Goal: Information Seeking & Learning: Learn about a topic

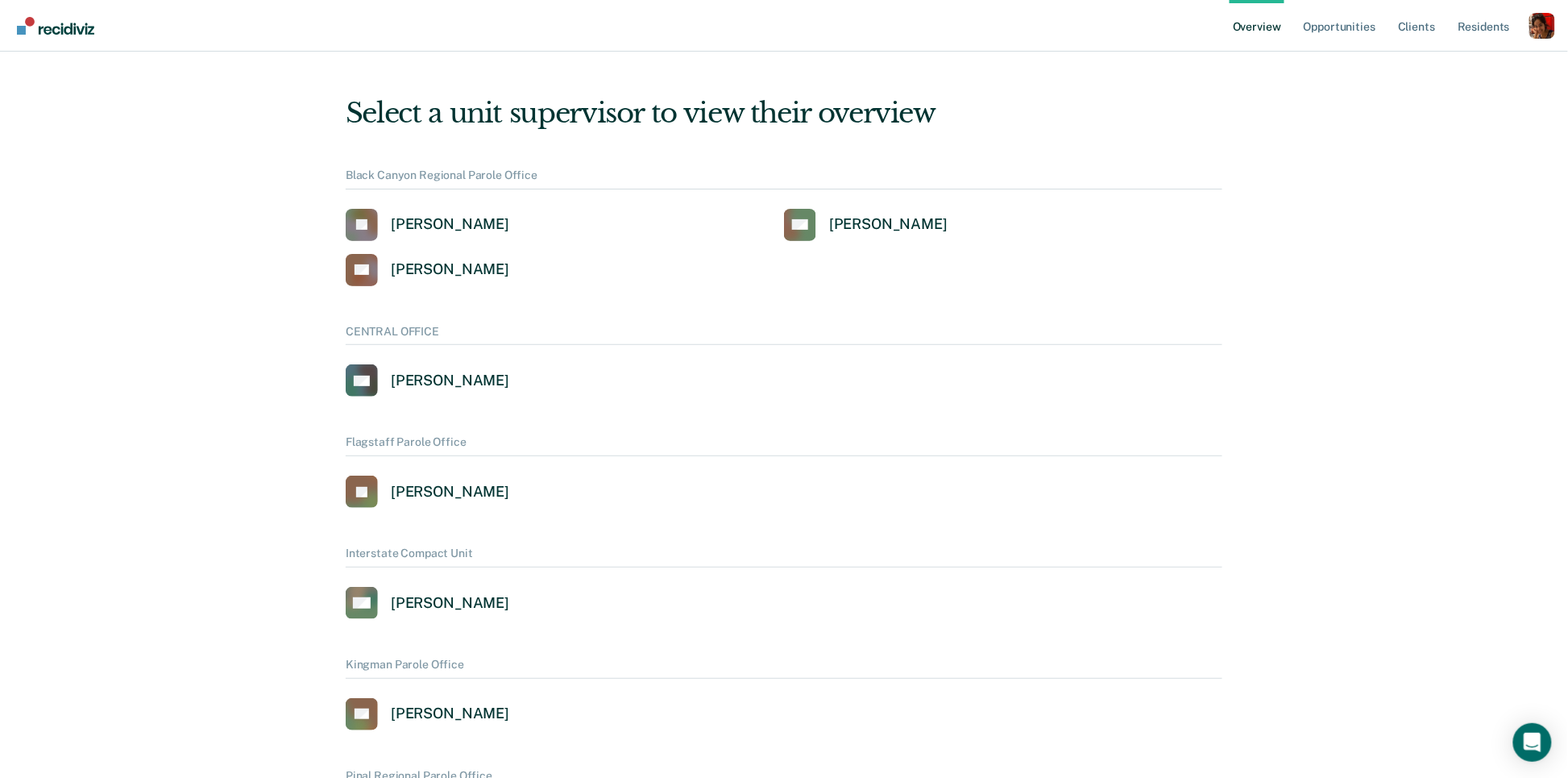
click at [1536, 17] on div "Profile dropdown button" at bounding box center [1542, 25] width 26 height 26
click at [1426, 58] on link "Profile" at bounding box center [1477, 65] width 129 height 13
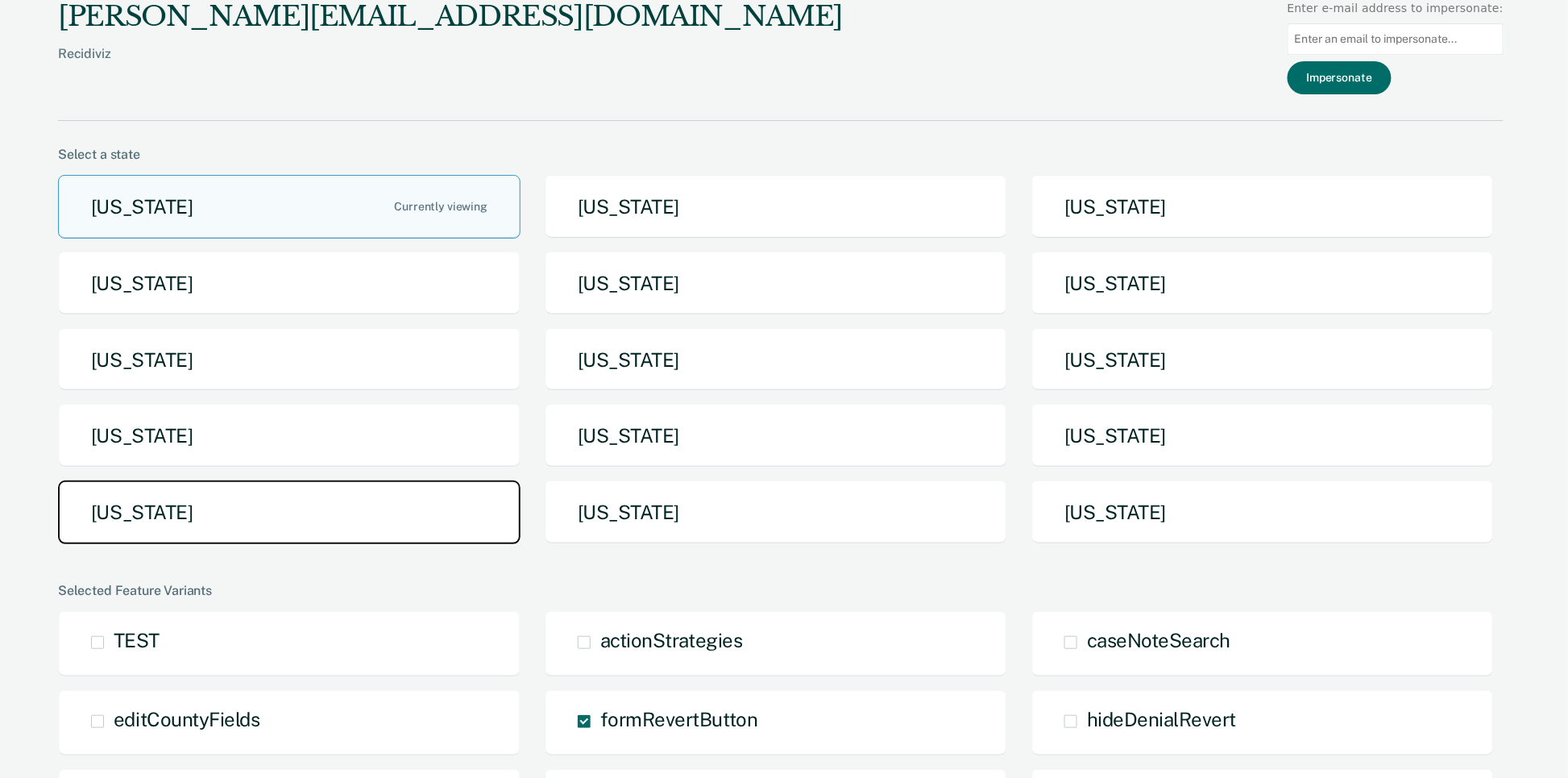
click at [344, 501] on button "[US_STATE]" at bounding box center [290, 512] width 462 height 64
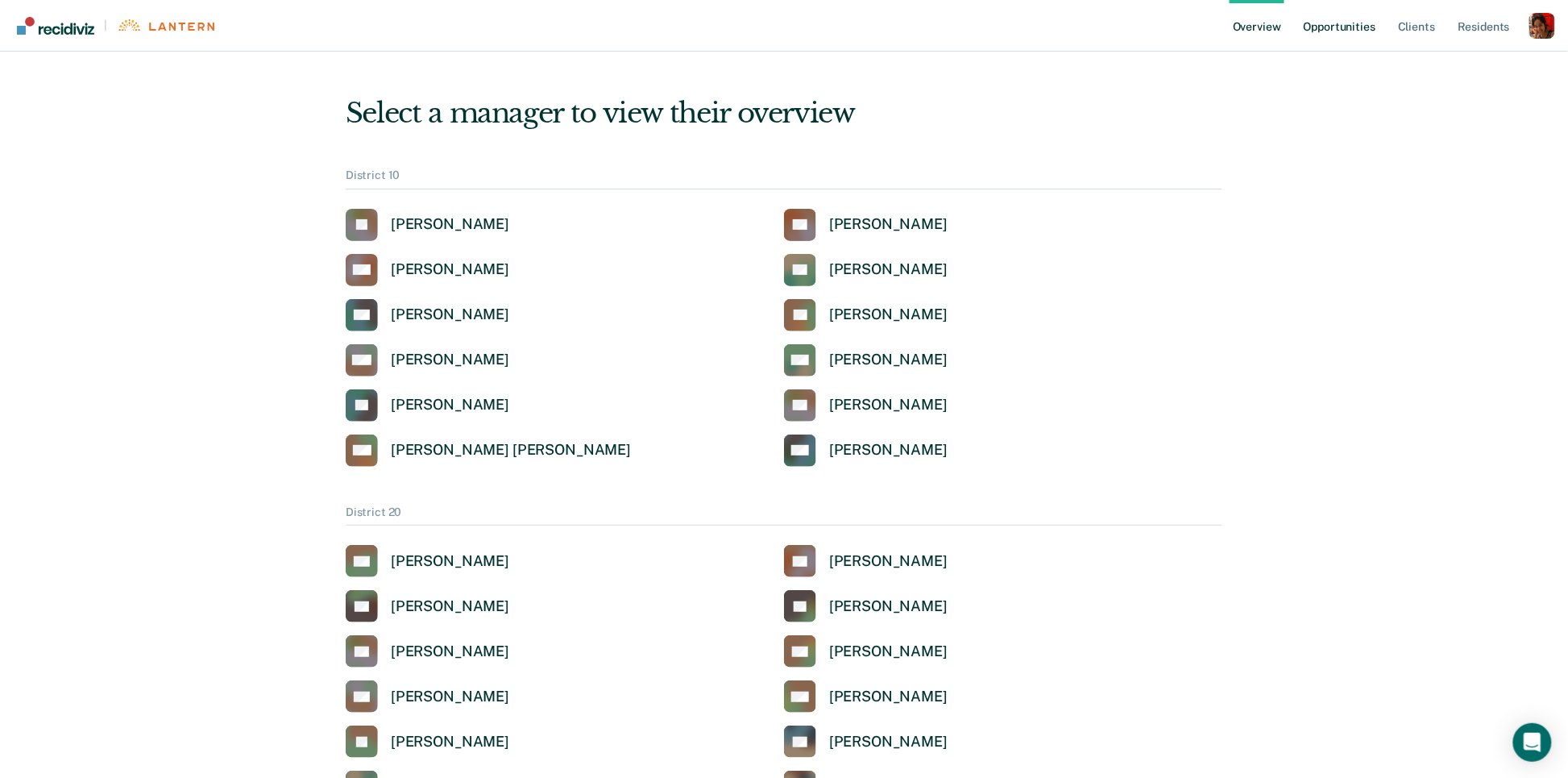
click at [1348, 17] on link "Opportunities" at bounding box center [1340, 25] width 78 height 51
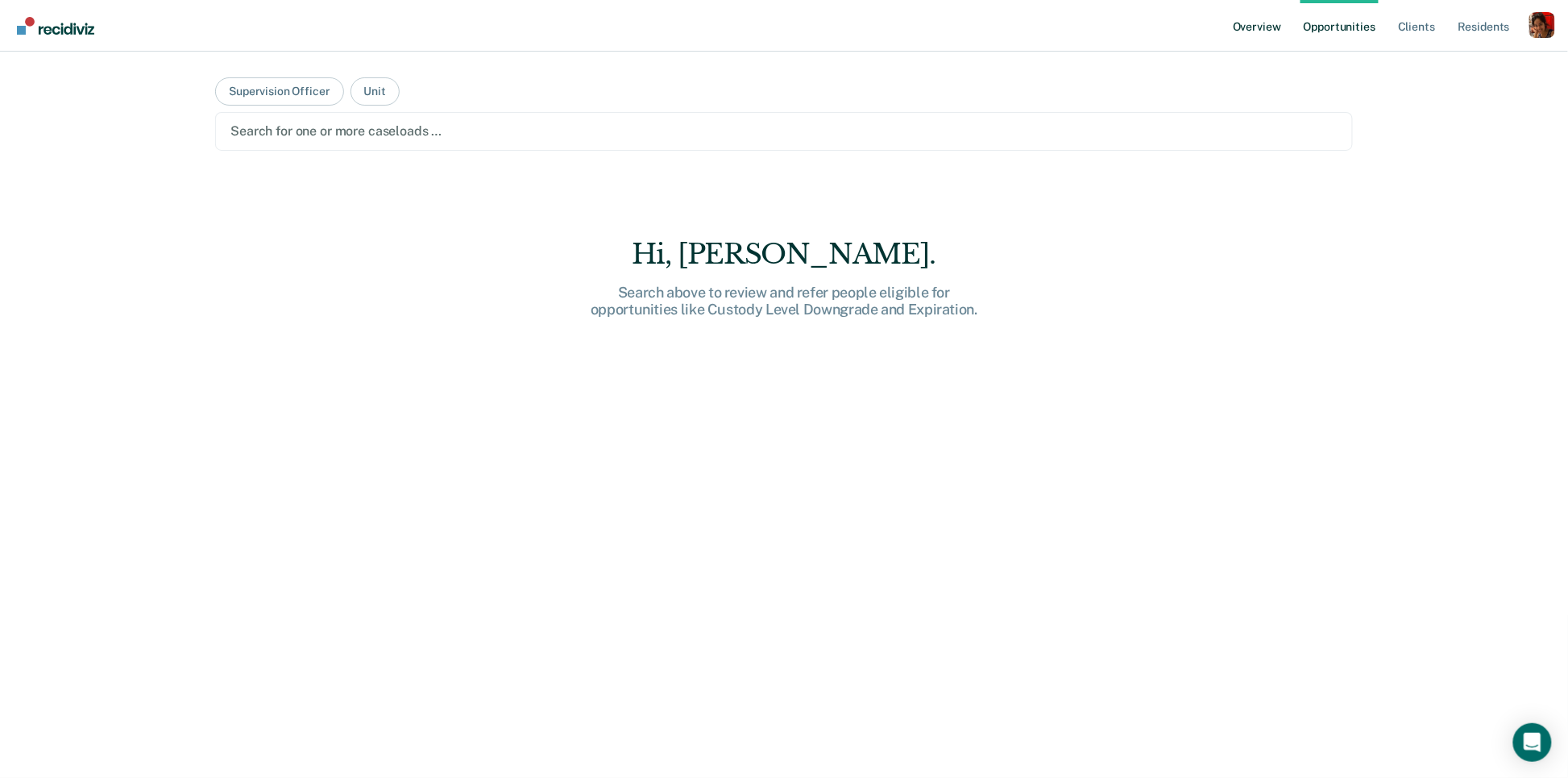
click at [1257, 29] on link "Overview" at bounding box center [1257, 25] width 55 height 51
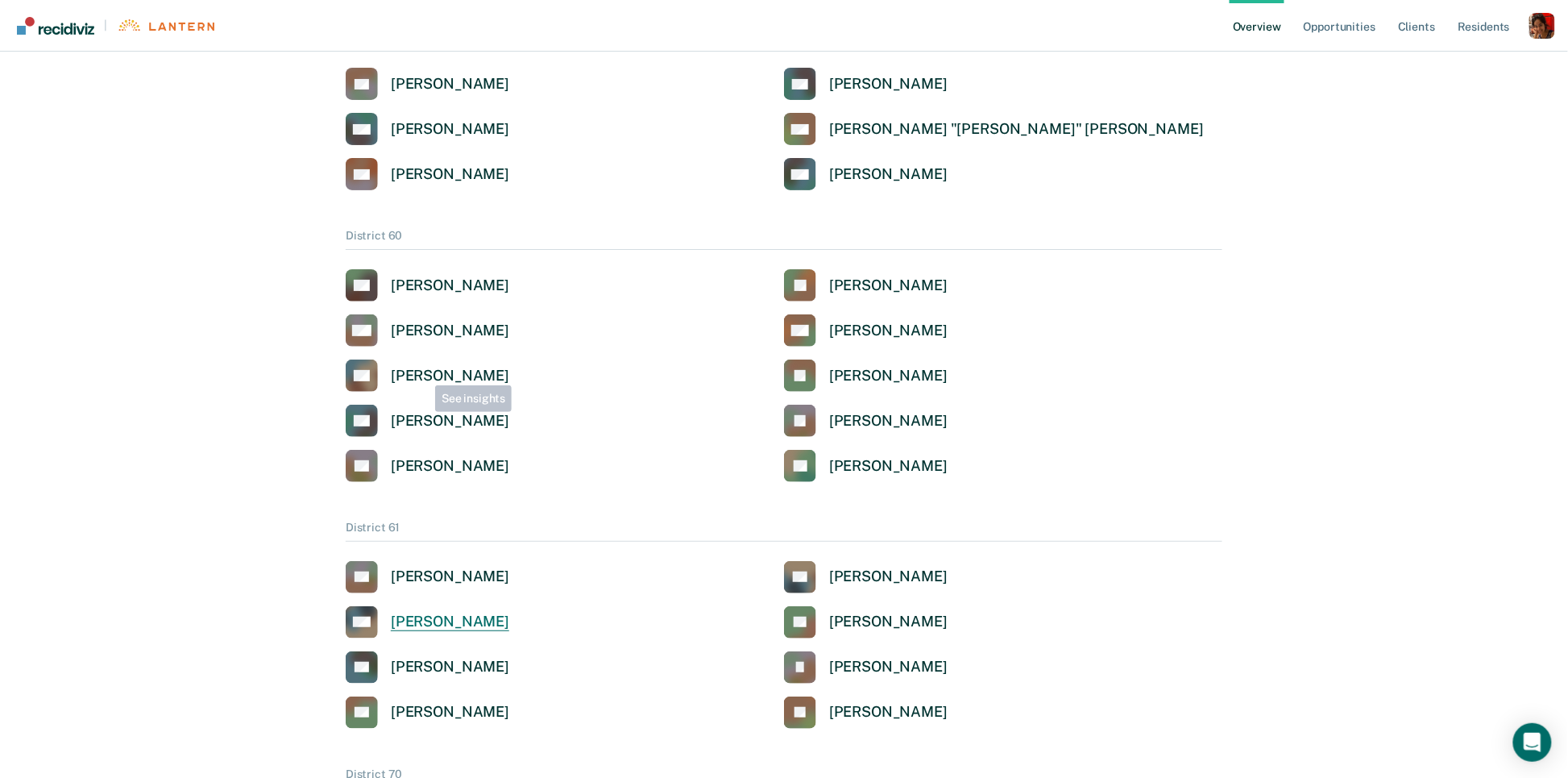
scroll to position [2360, 0]
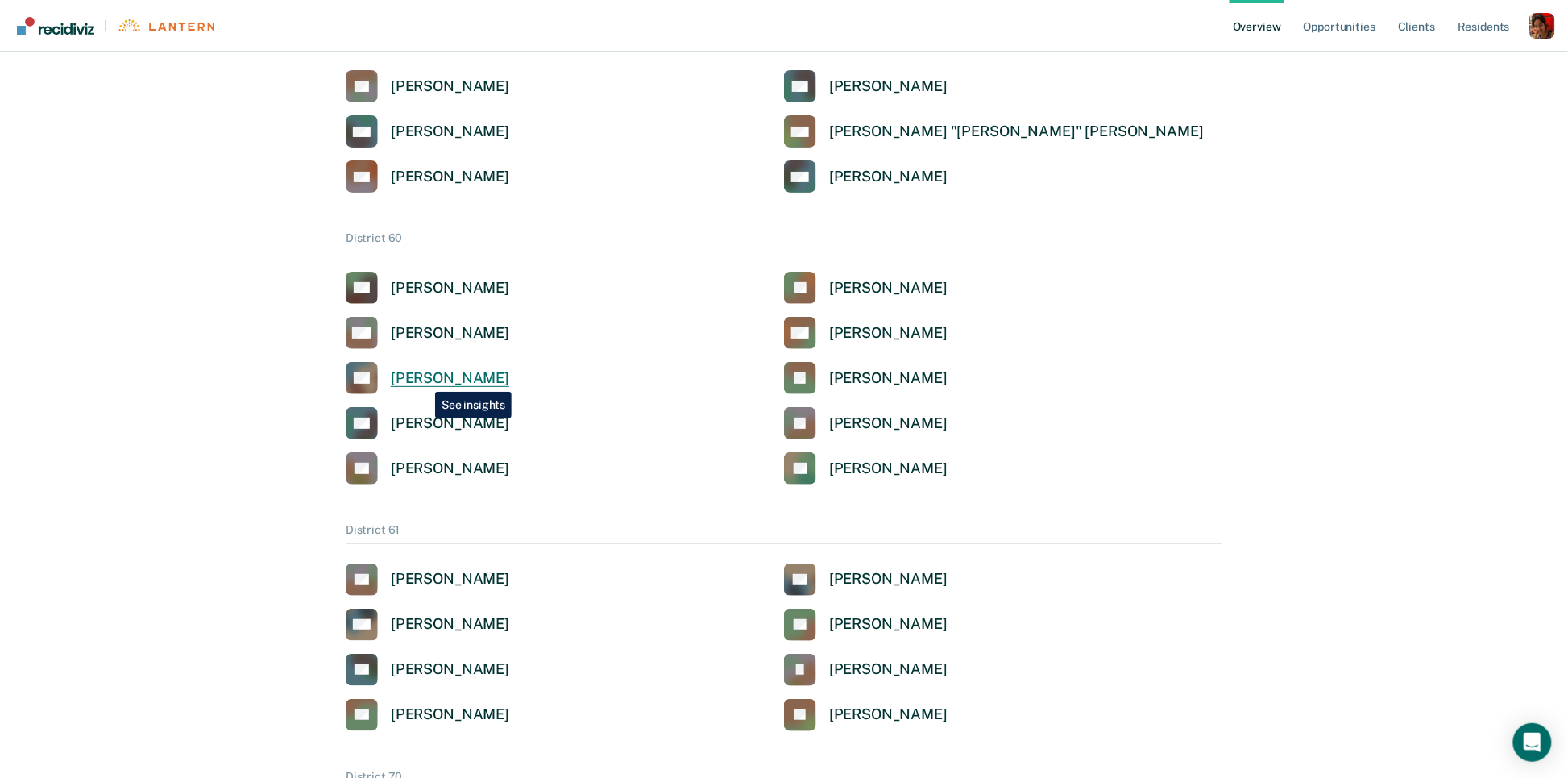
click at [423, 380] on div "[PERSON_NAME]" at bounding box center [450, 379] width 119 height 19
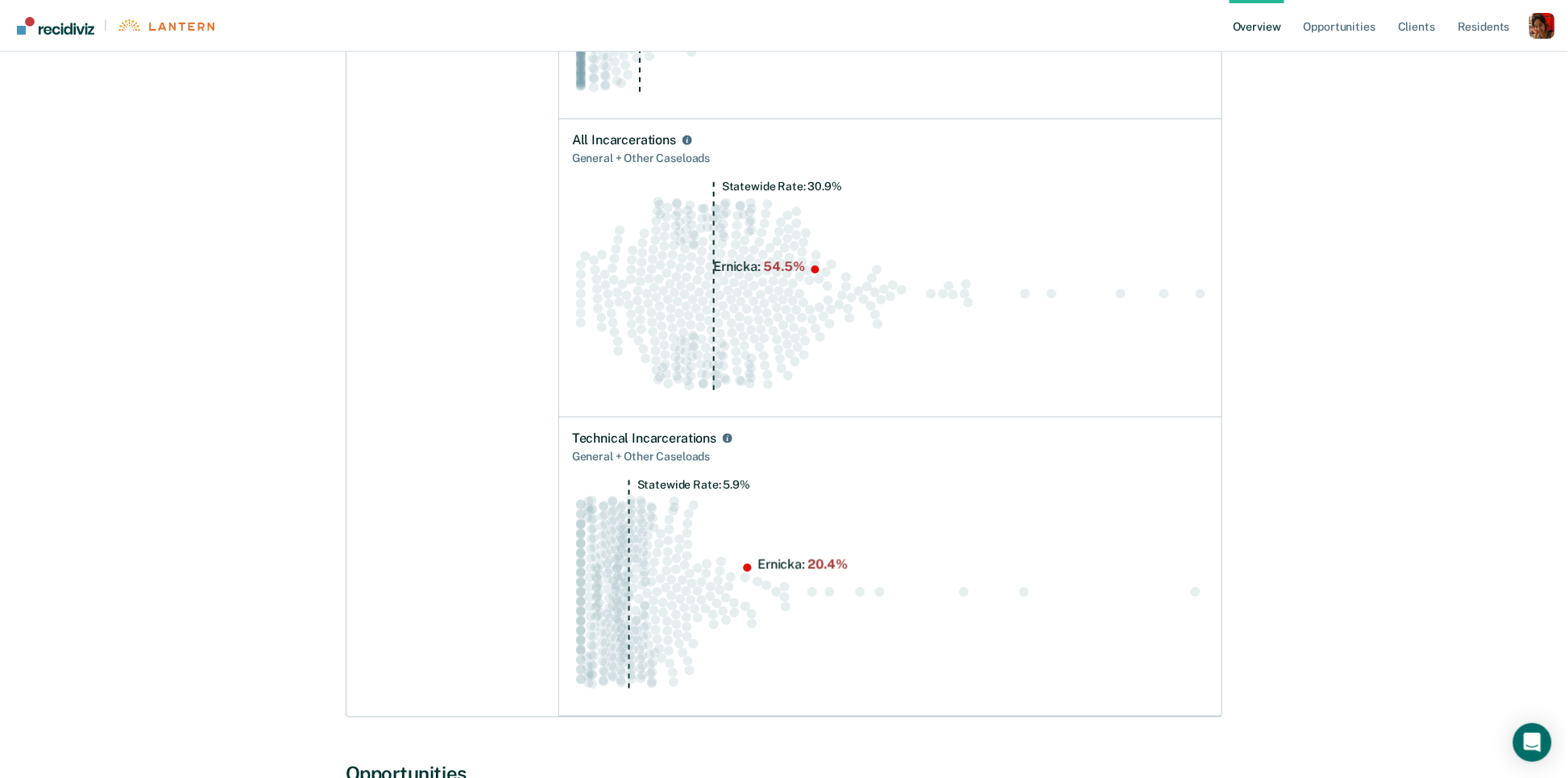
scroll to position [941, 0]
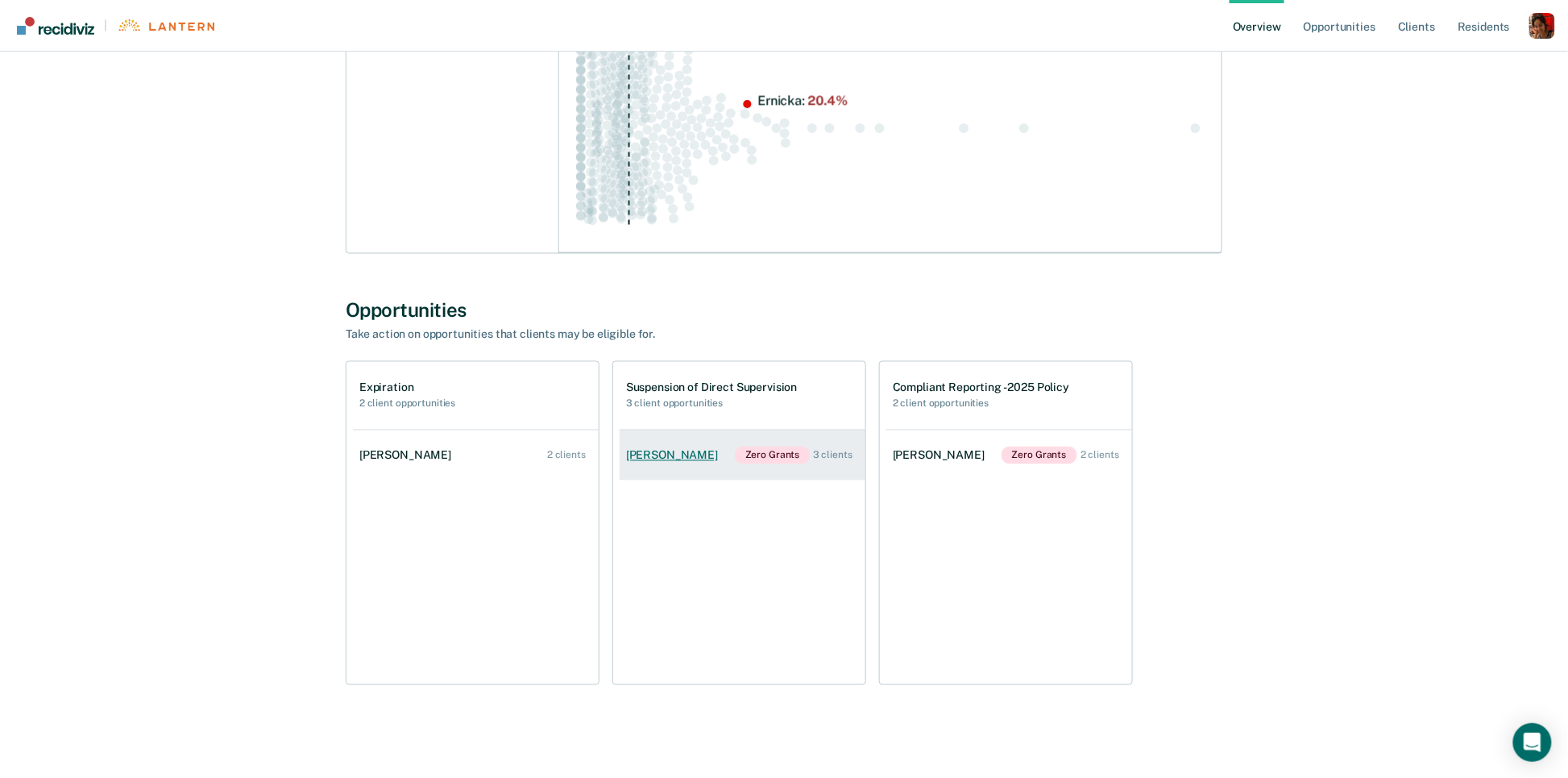
click at [682, 460] on link "[PERSON_NAME] Zero Grants 3 clients" at bounding box center [742, 456] width 245 height 50
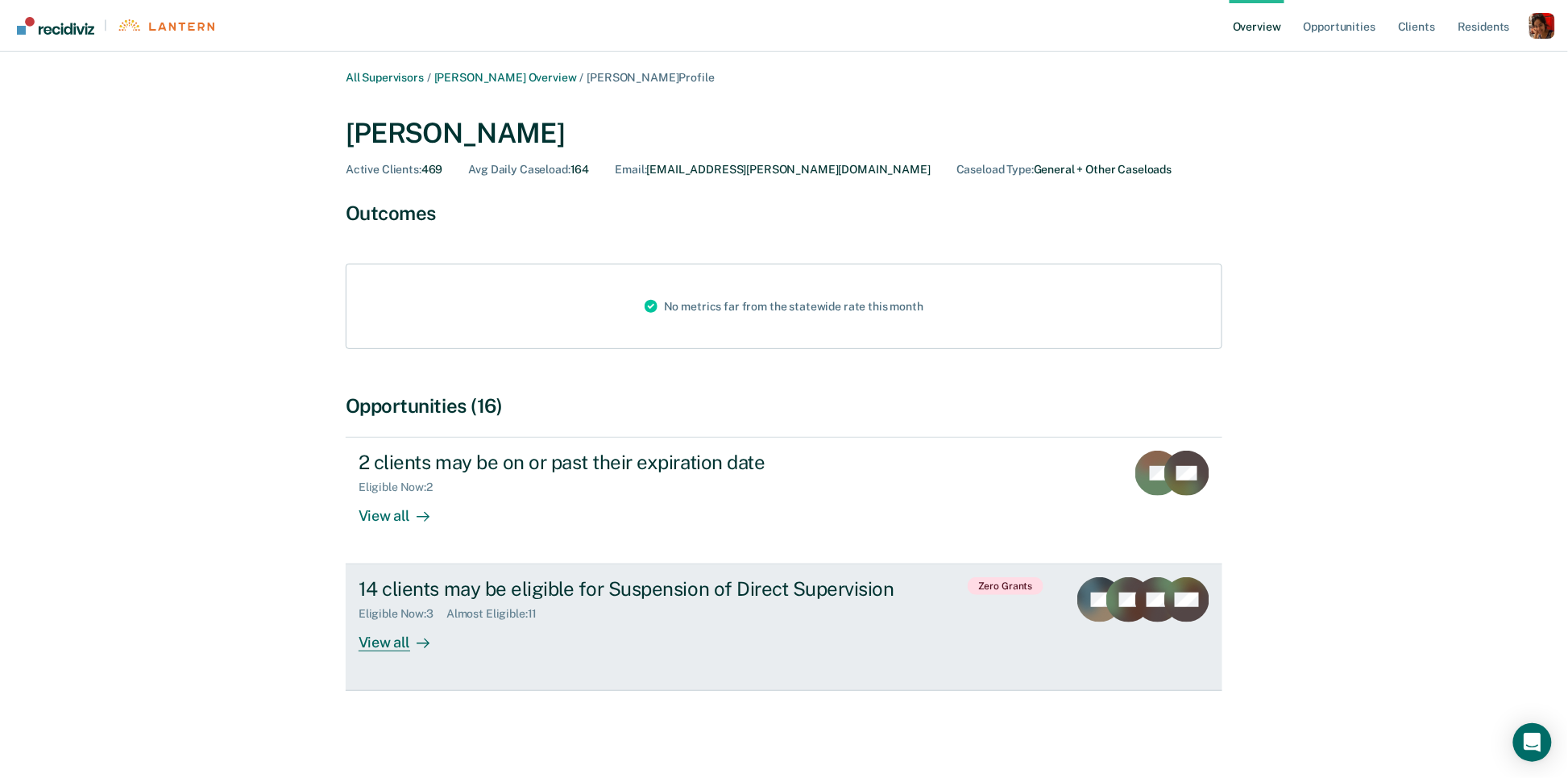
click at [367, 632] on div "View all" at bounding box center [404, 636] width 90 height 31
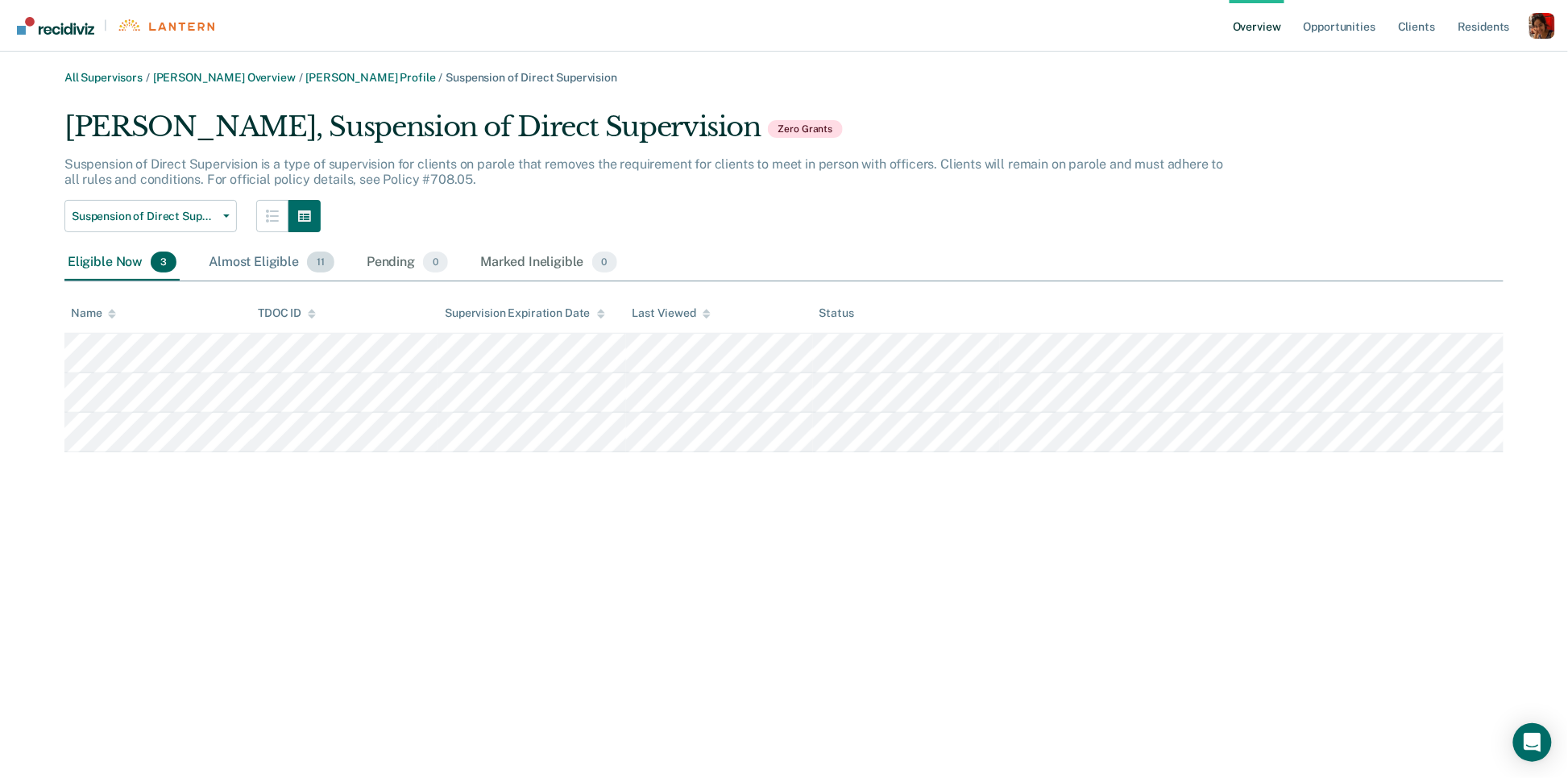
click at [277, 272] on div "Almost Eligible 11" at bounding box center [272, 262] width 132 height 35
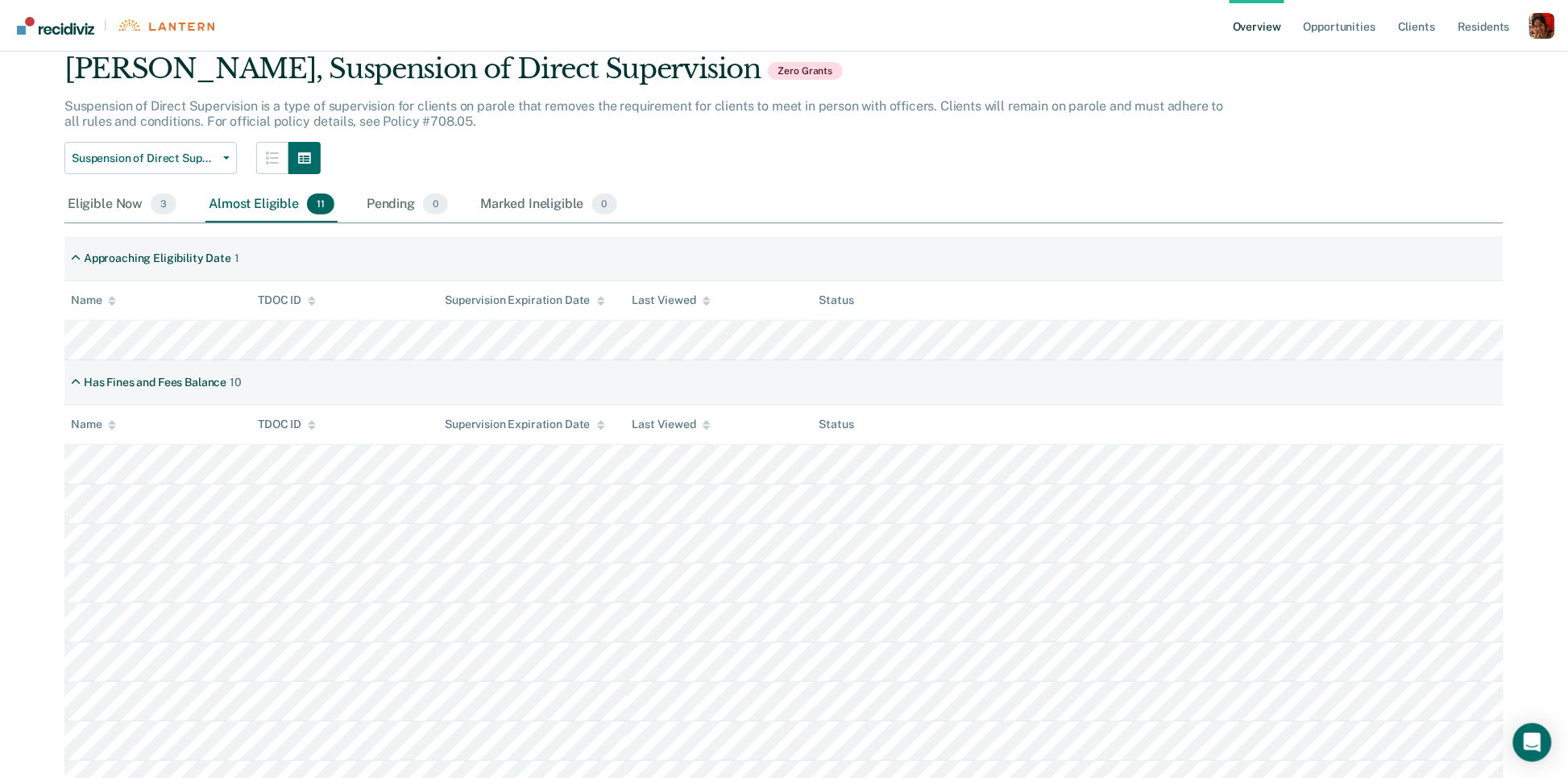
scroll to position [58, 0]
click at [146, 208] on div "Eligible Now 3" at bounding box center [122, 205] width 115 height 35
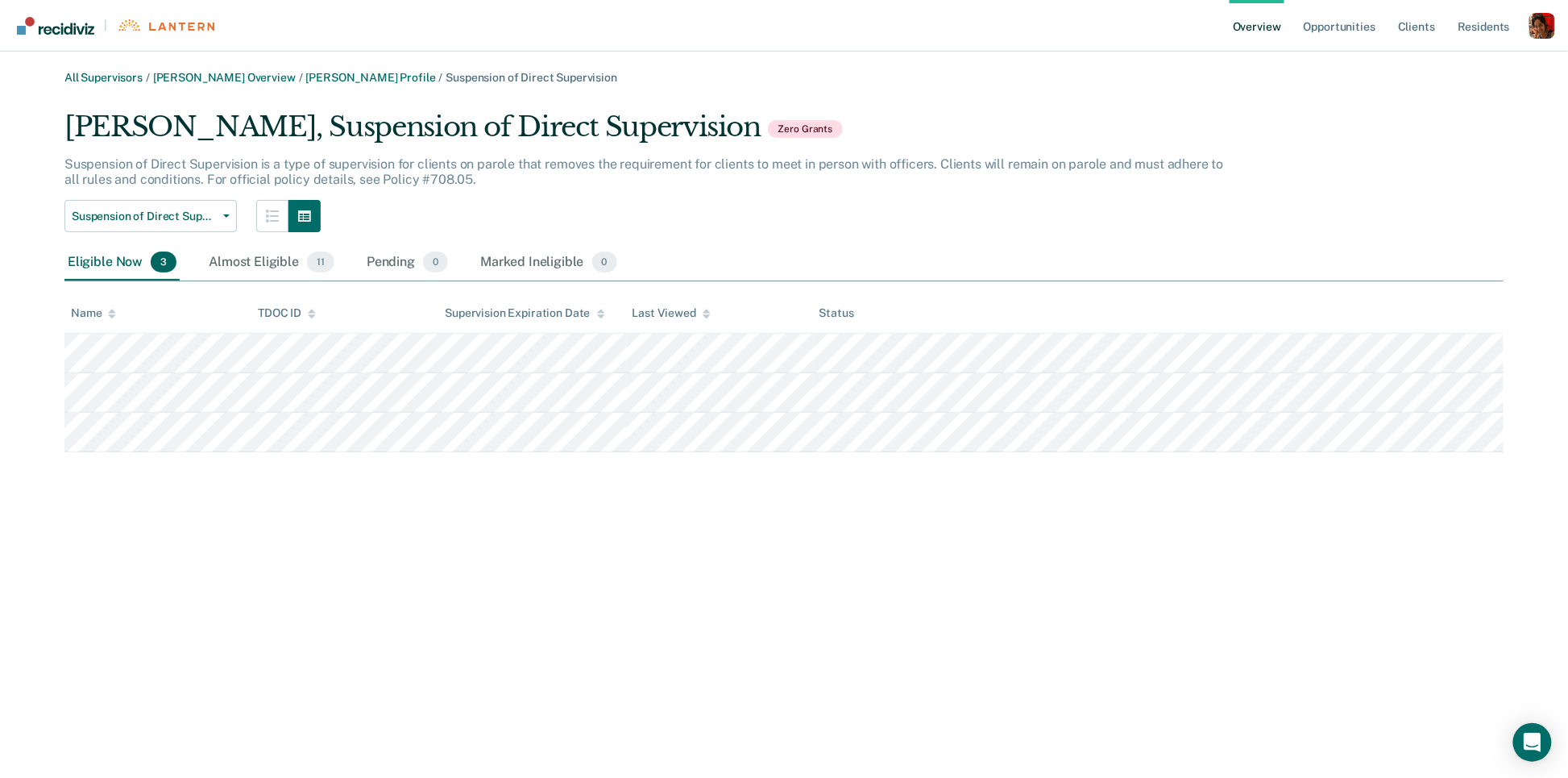
scroll to position [0, 0]
click at [238, 71] on link "[PERSON_NAME] Overview" at bounding box center [224, 77] width 143 height 13
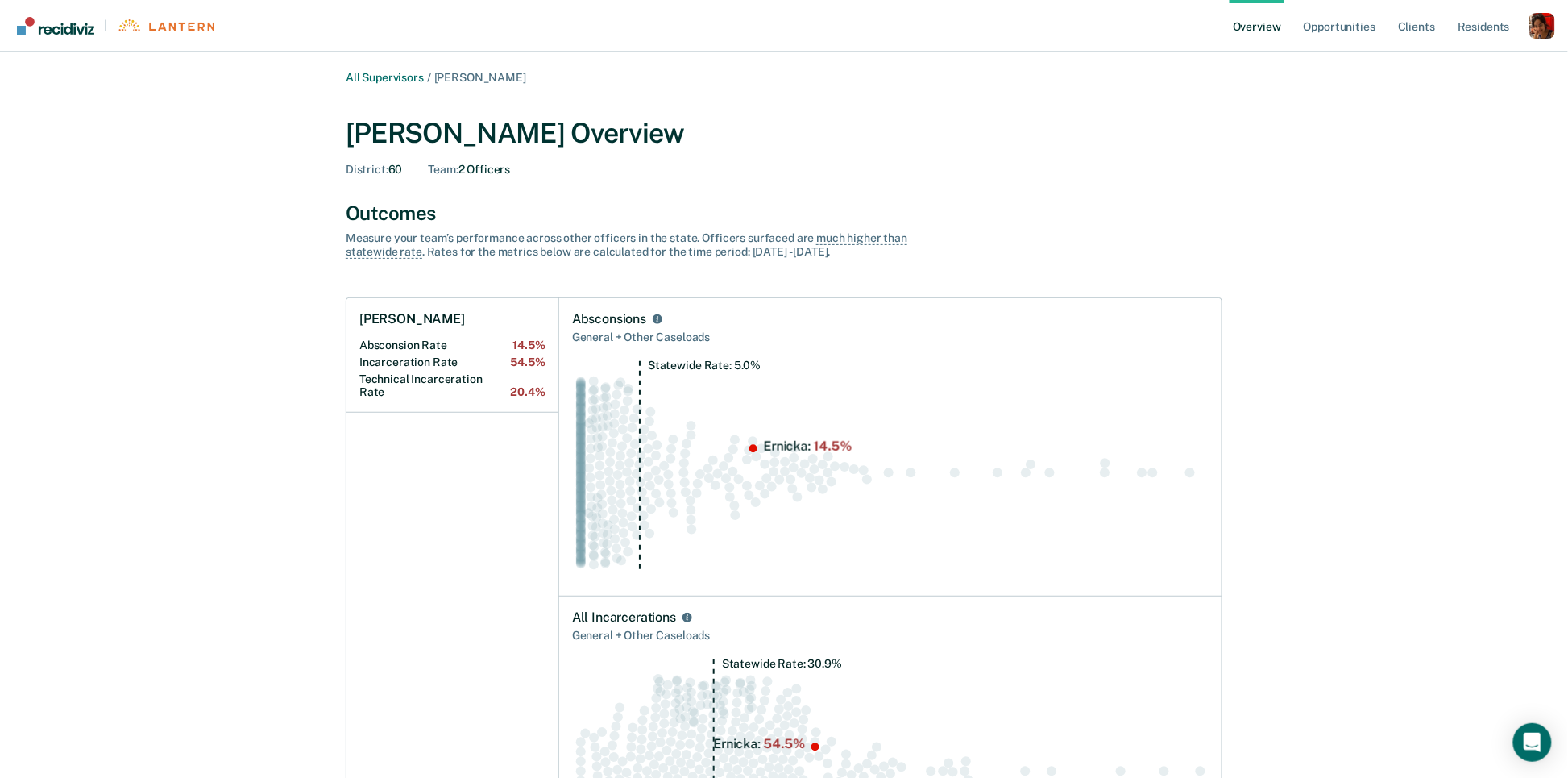
click at [1185, 130] on div "[PERSON_NAME] Overview" at bounding box center [784, 133] width 877 height 33
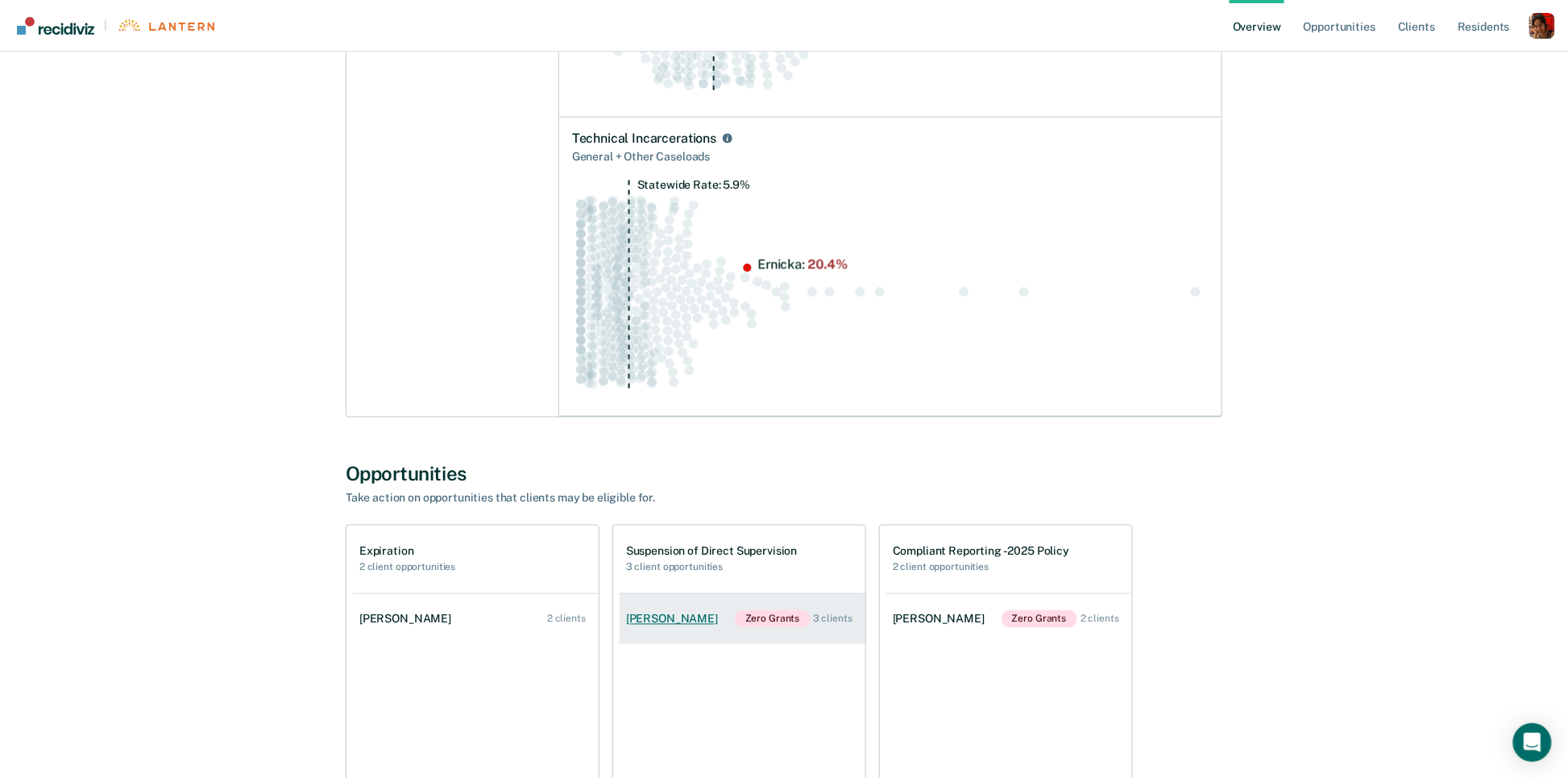
scroll to position [779, 0]
click at [667, 630] on link "[PERSON_NAME] Zero Grants 3 clients" at bounding box center [742, 618] width 245 height 50
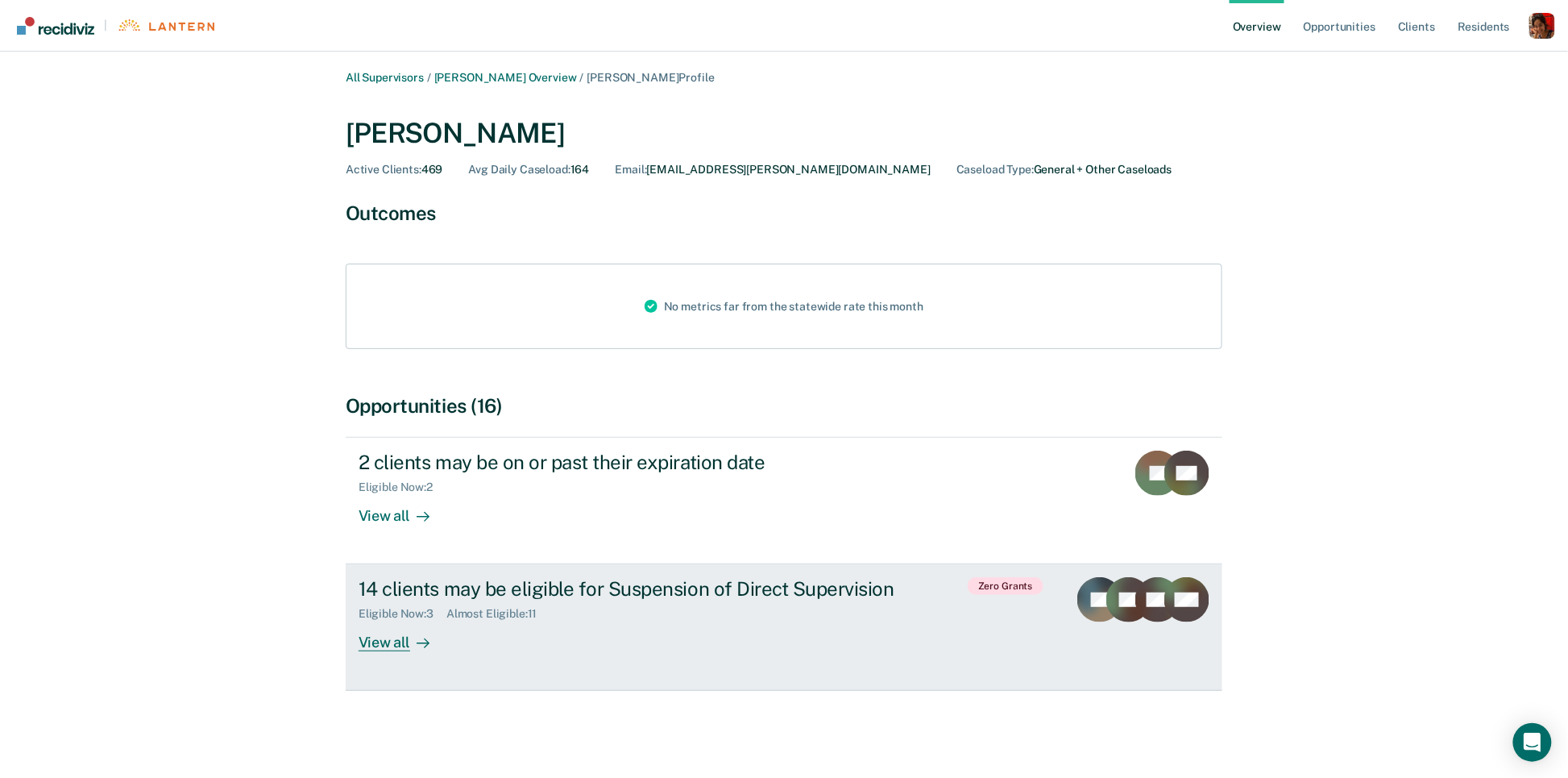
click at [417, 608] on div "Eligible Now : 3" at bounding box center [403, 613] width 88 height 13
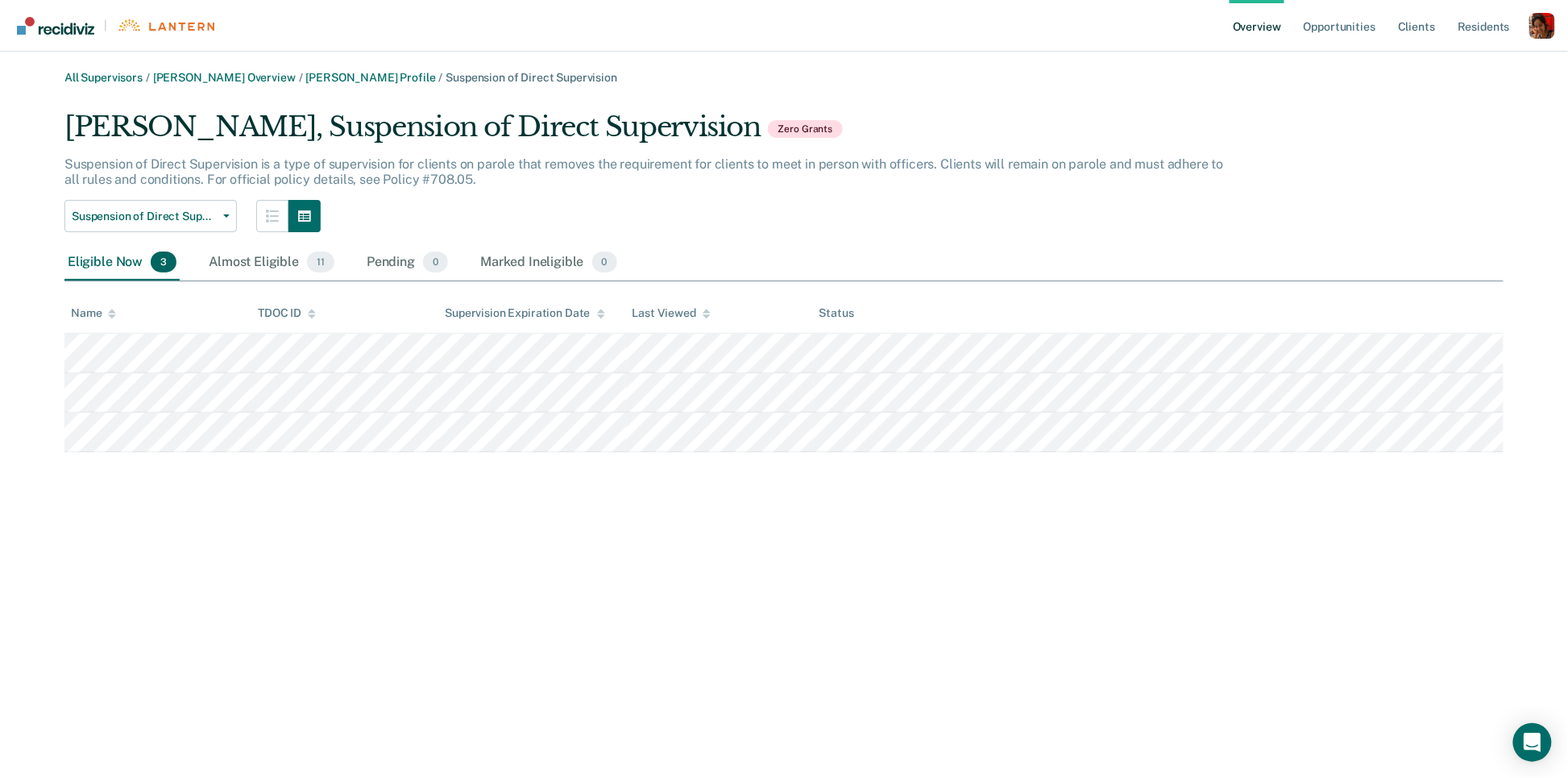
click at [584, 546] on div "All Supervisors / [PERSON_NAME] Overview / [PERSON_NAME] Profile / Suspension o…" at bounding box center [784, 398] width 1529 height 656
click at [281, 266] on div "Almost Eligible 11" at bounding box center [272, 262] width 132 height 35
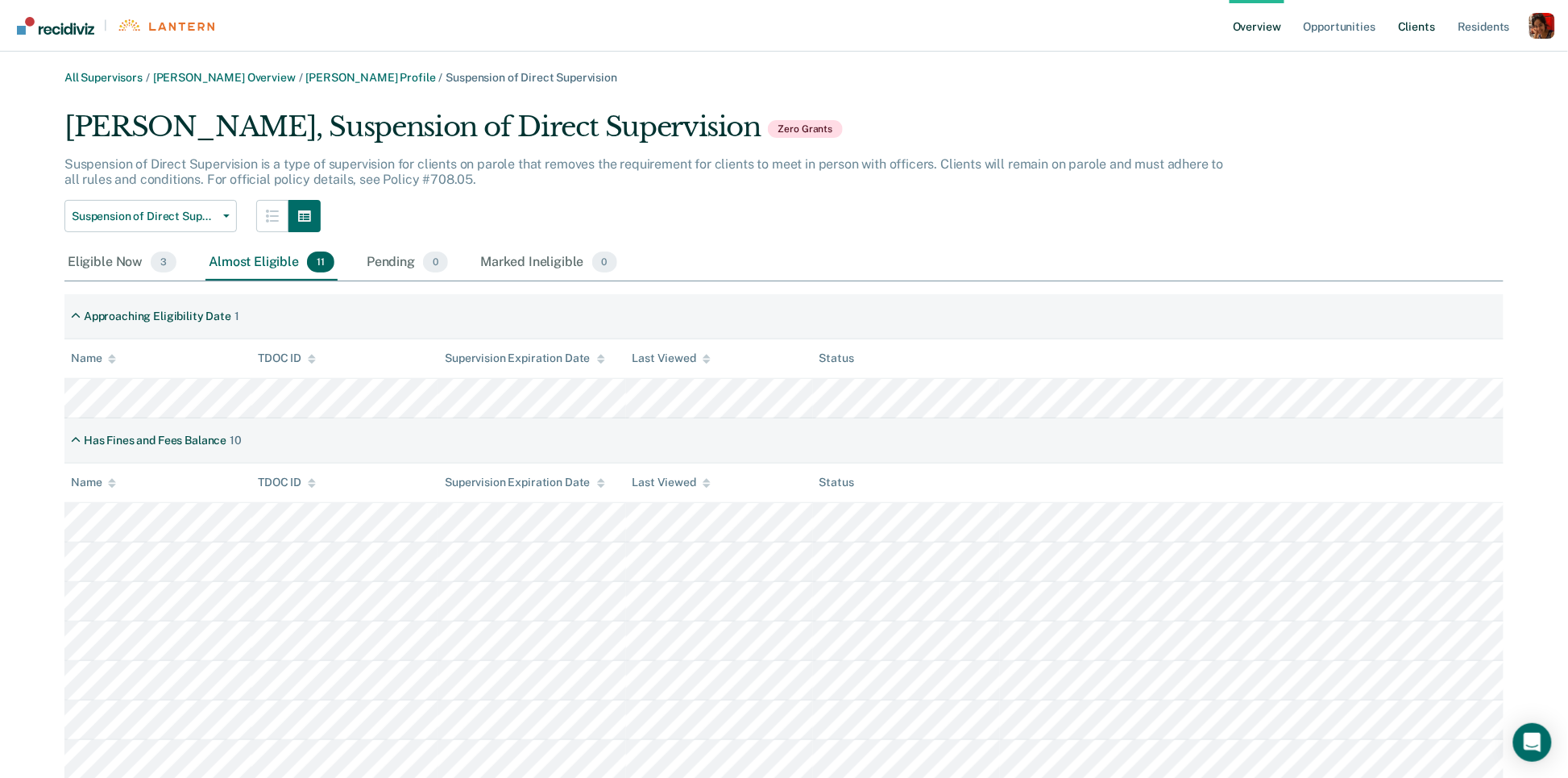
click at [1403, 34] on link "Client s" at bounding box center [1417, 25] width 43 height 51
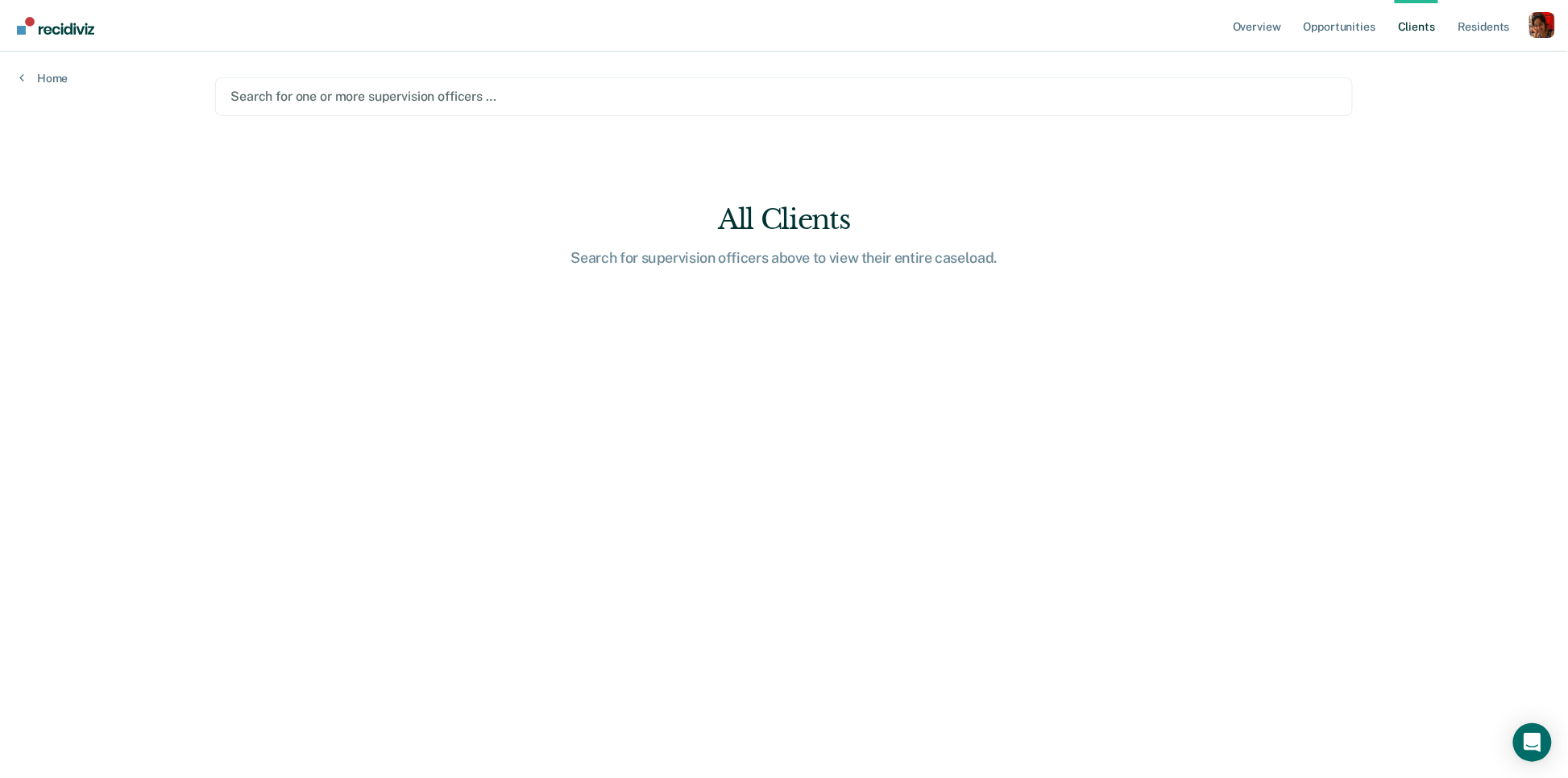
click at [1050, 103] on div at bounding box center [784, 96] width 1108 height 19
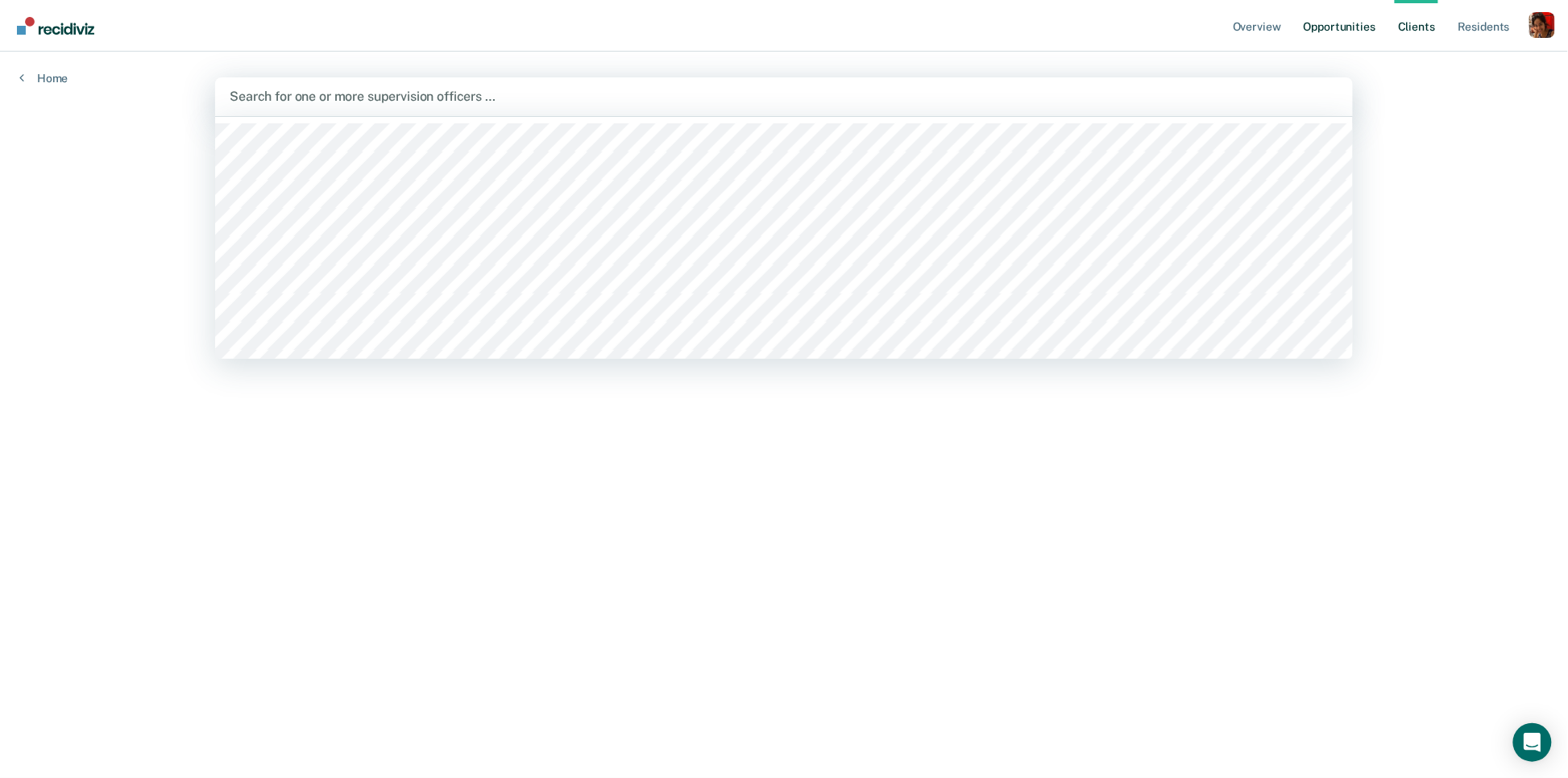
click at [1344, 22] on link "Opportunities" at bounding box center [1340, 25] width 78 height 51
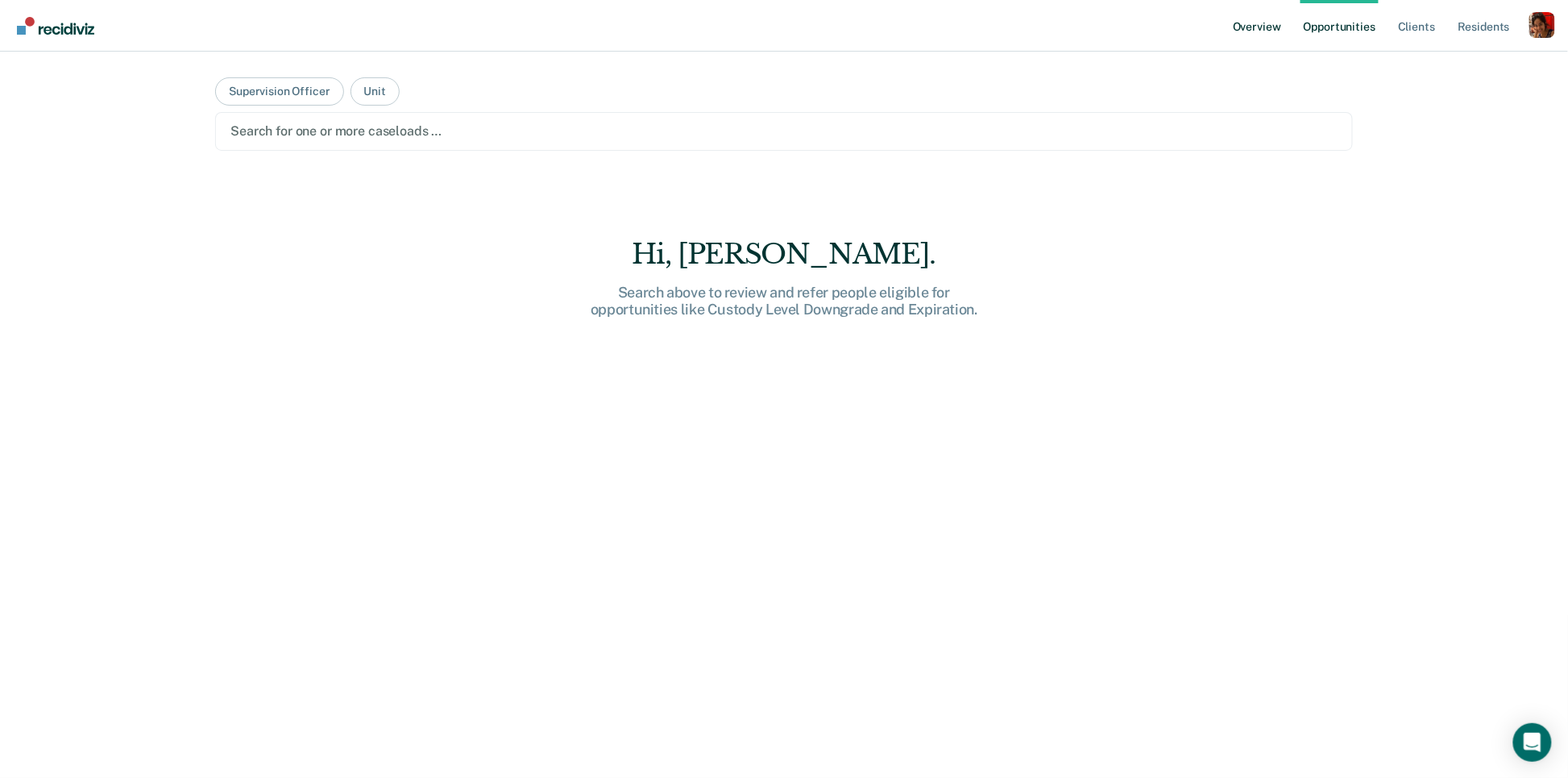
click at [1282, 20] on link "Overview" at bounding box center [1257, 25] width 55 height 51
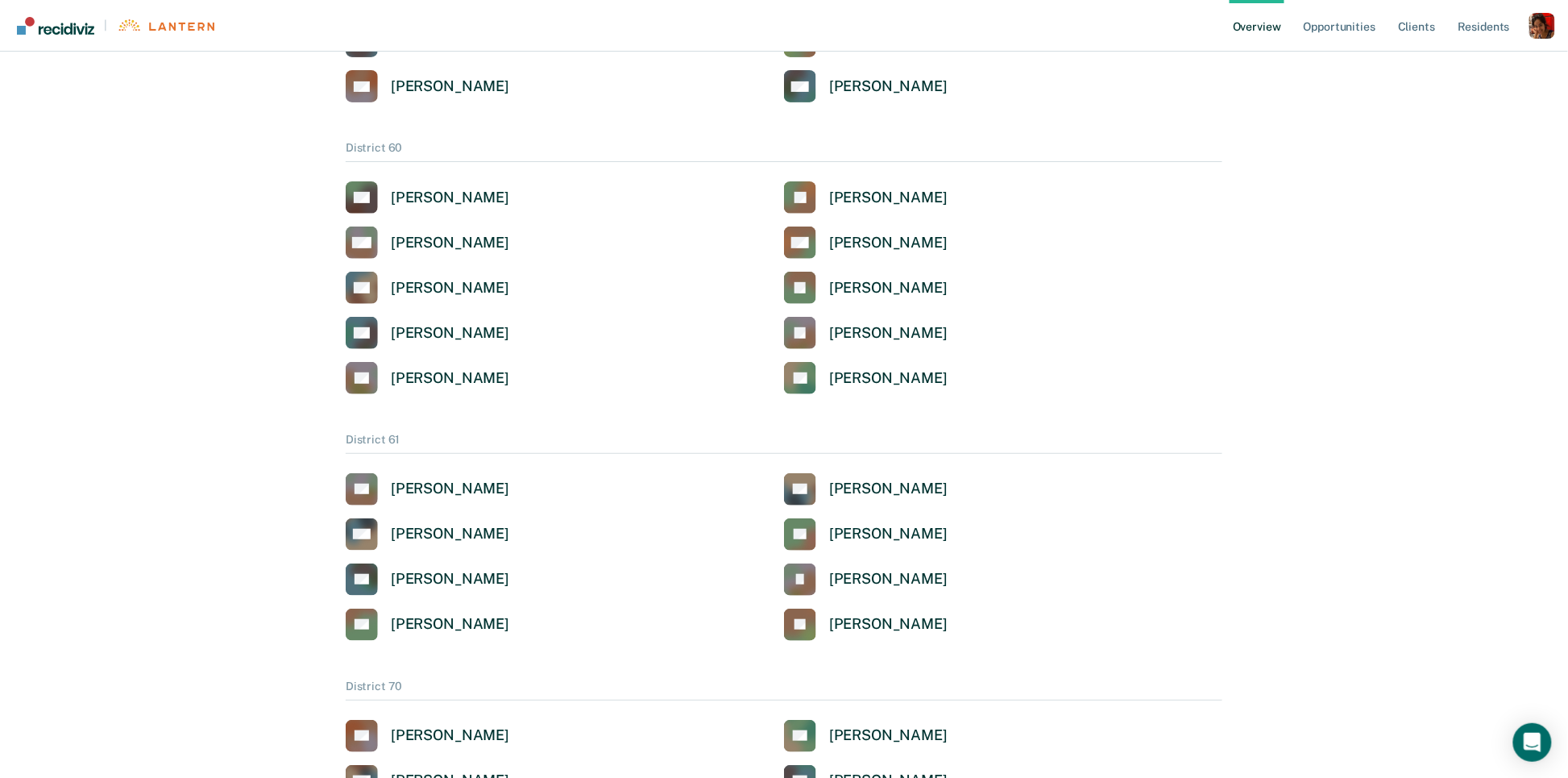
scroll to position [2447, 0]
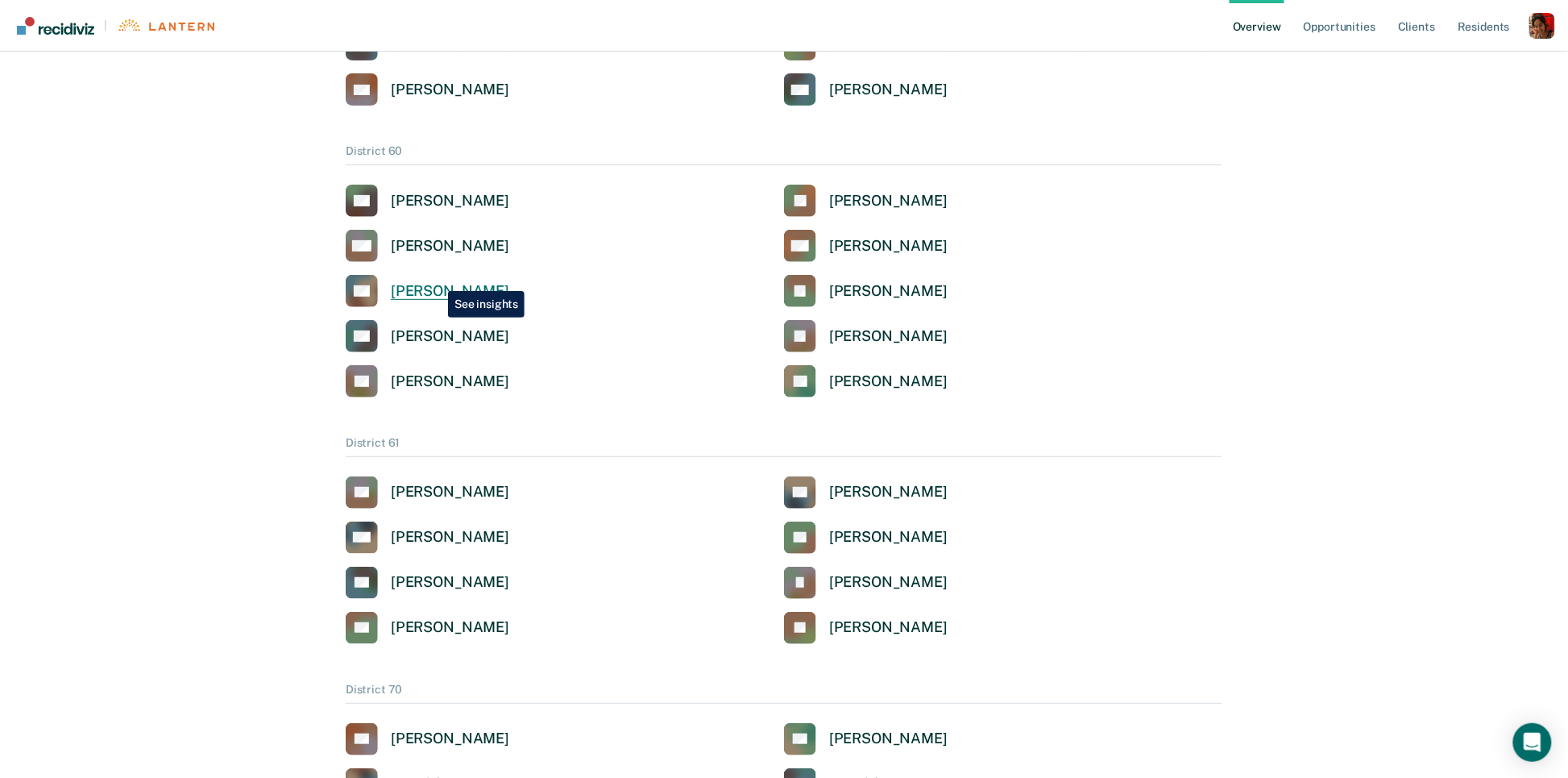
click at [436, 282] on div "[PERSON_NAME]" at bounding box center [450, 291] width 119 height 19
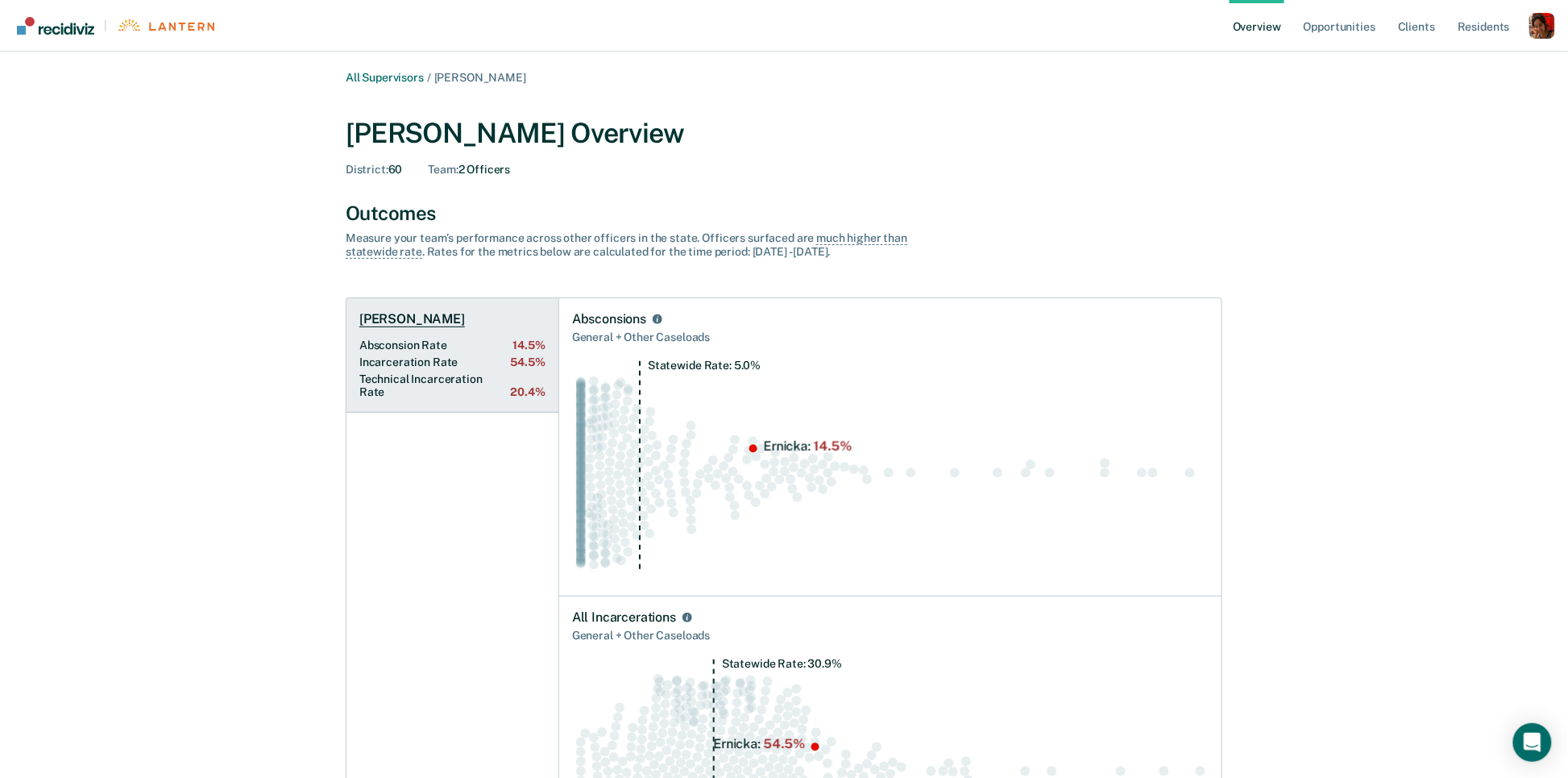
scroll to position [941, 0]
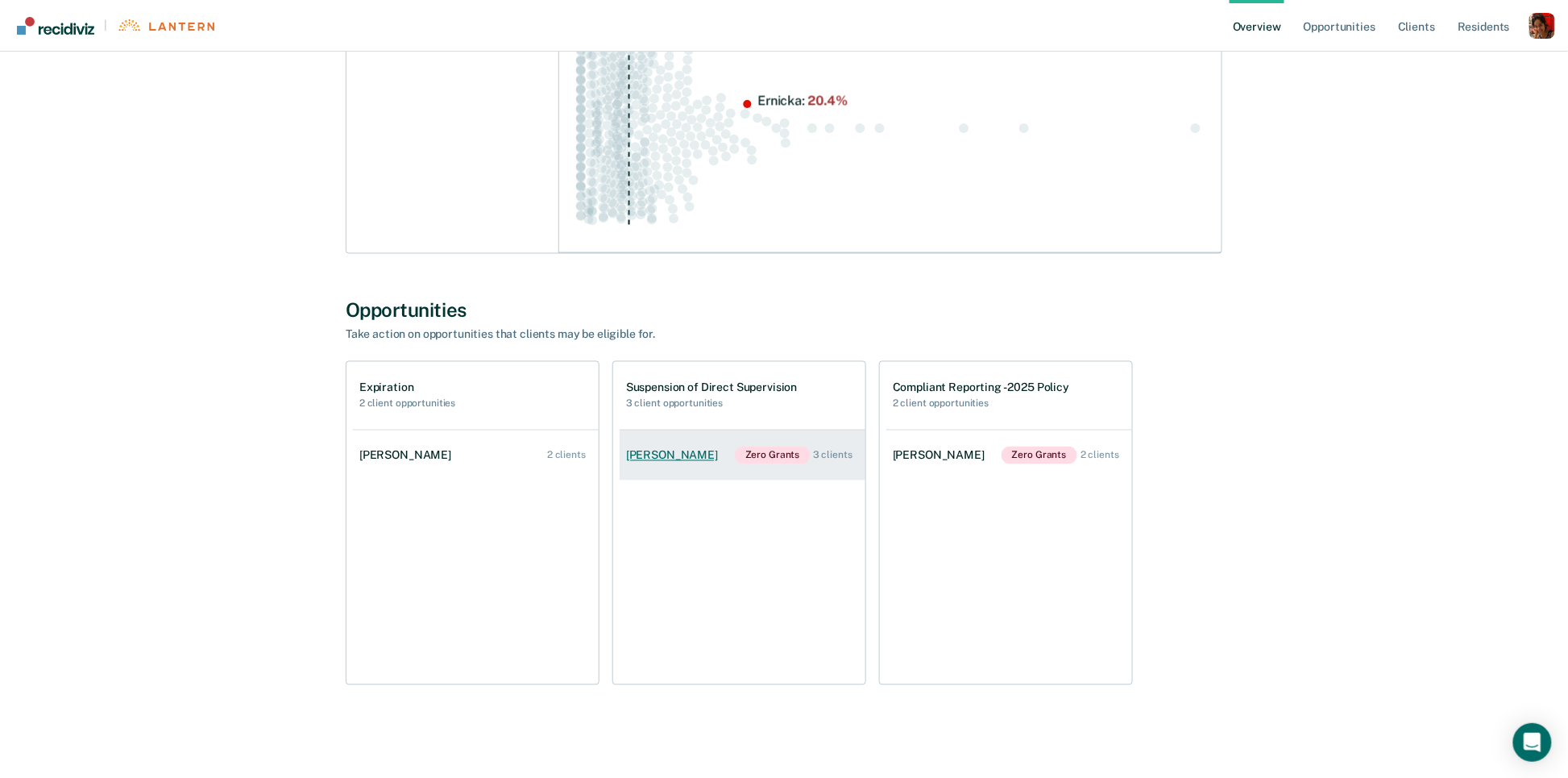
click at [657, 469] on link "[PERSON_NAME] Zero Grants 3 clients" at bounding box center [742, 456] width 245 height 50
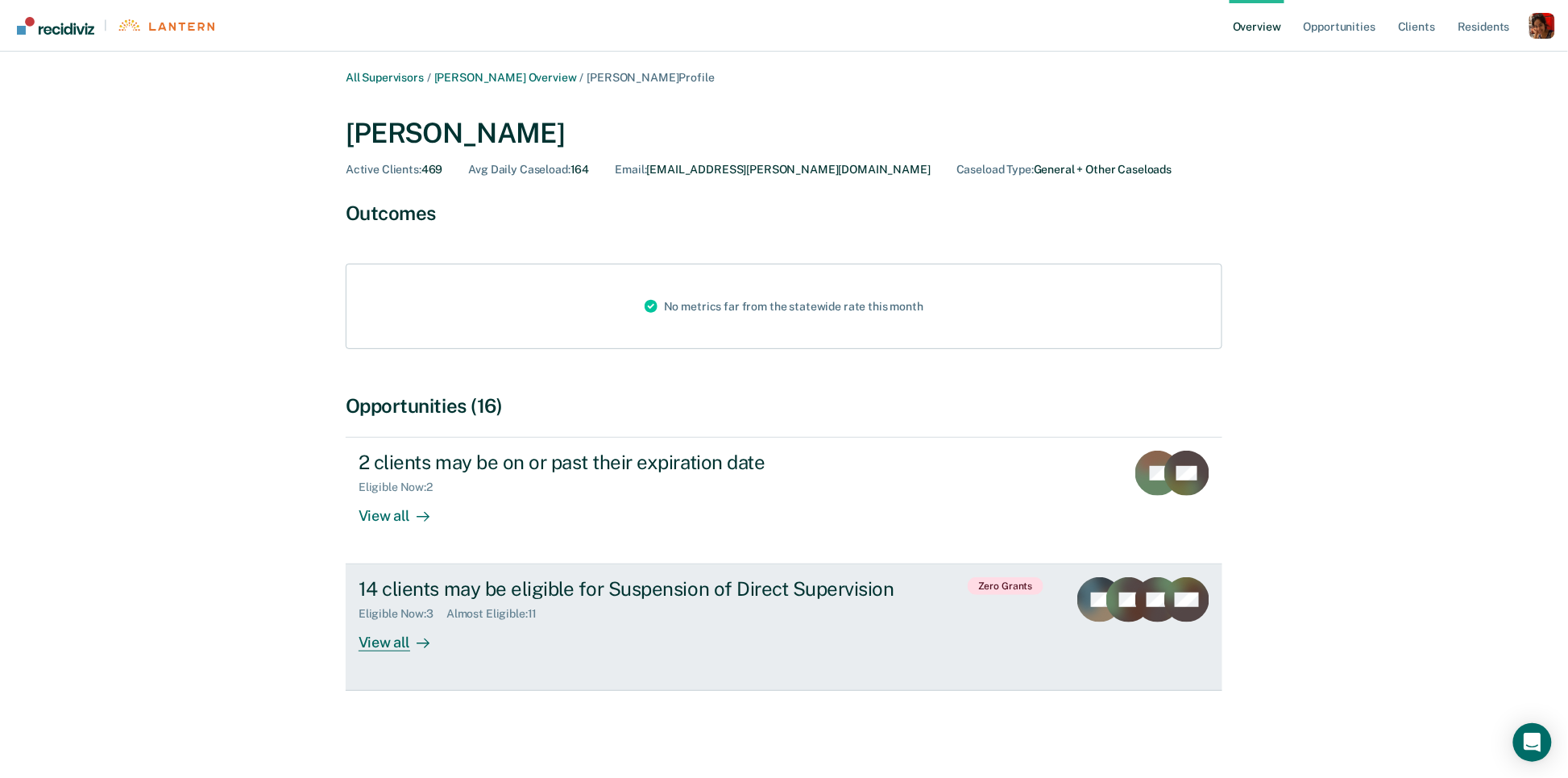
click at [447, 596] on div "14 clients may be eligible for Suspension of Direct Supervision" at bounding box center [641, 589] width 566 height 23
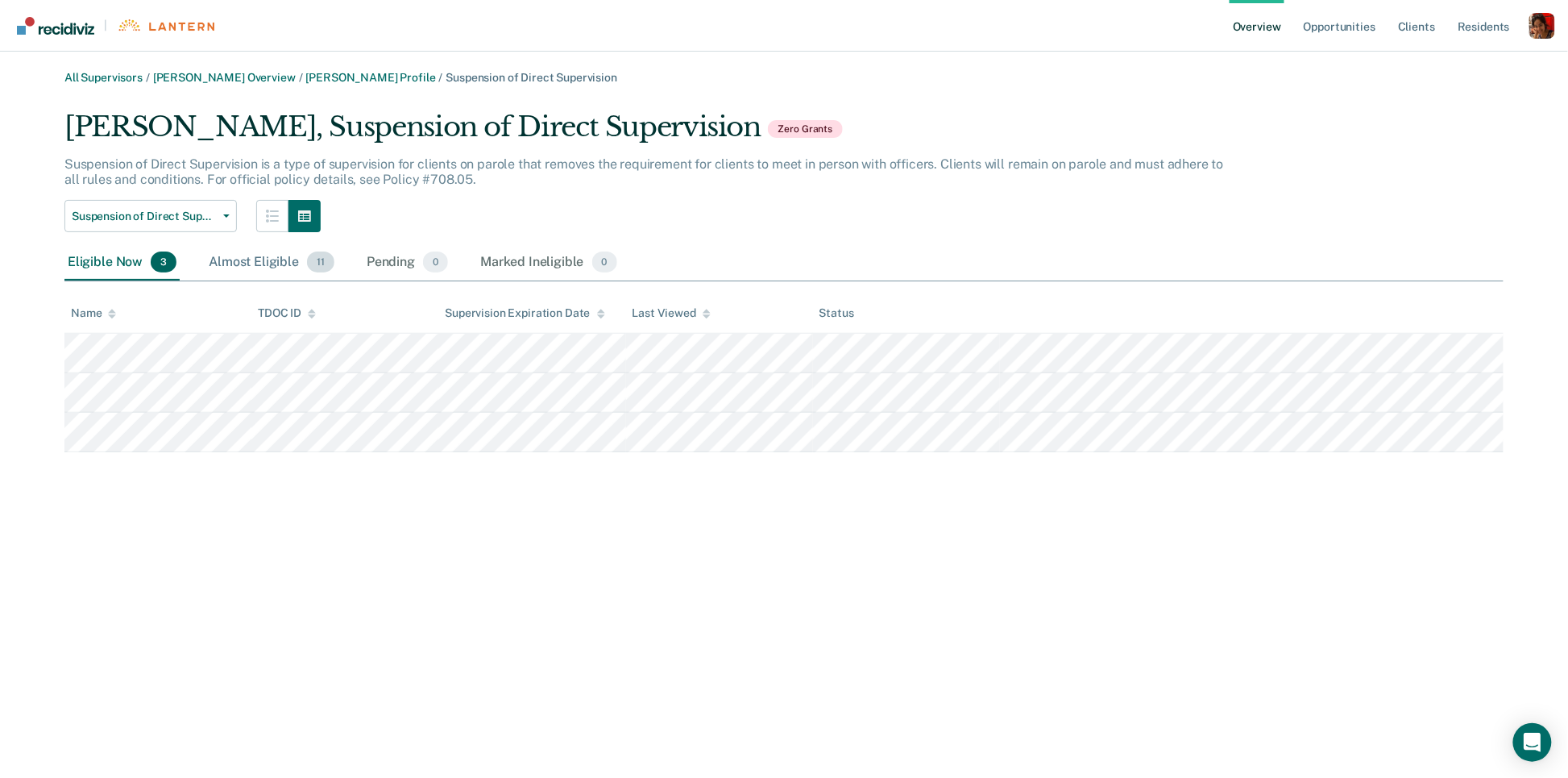
click at [244, 261] on div "Almost Eligible 11" at bounding box center [272, 262] width 132 height 35
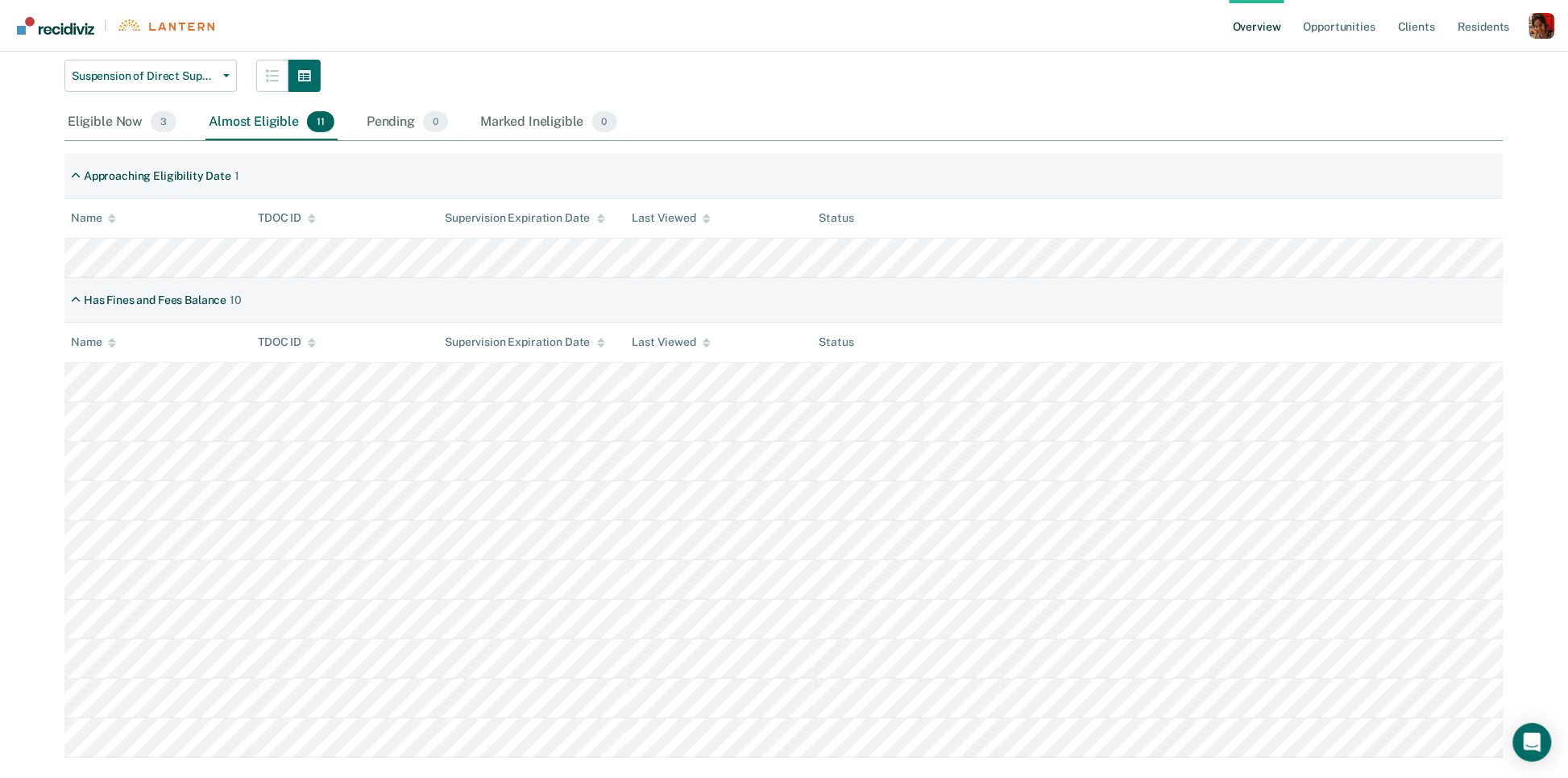
scroll to position [170, 0]
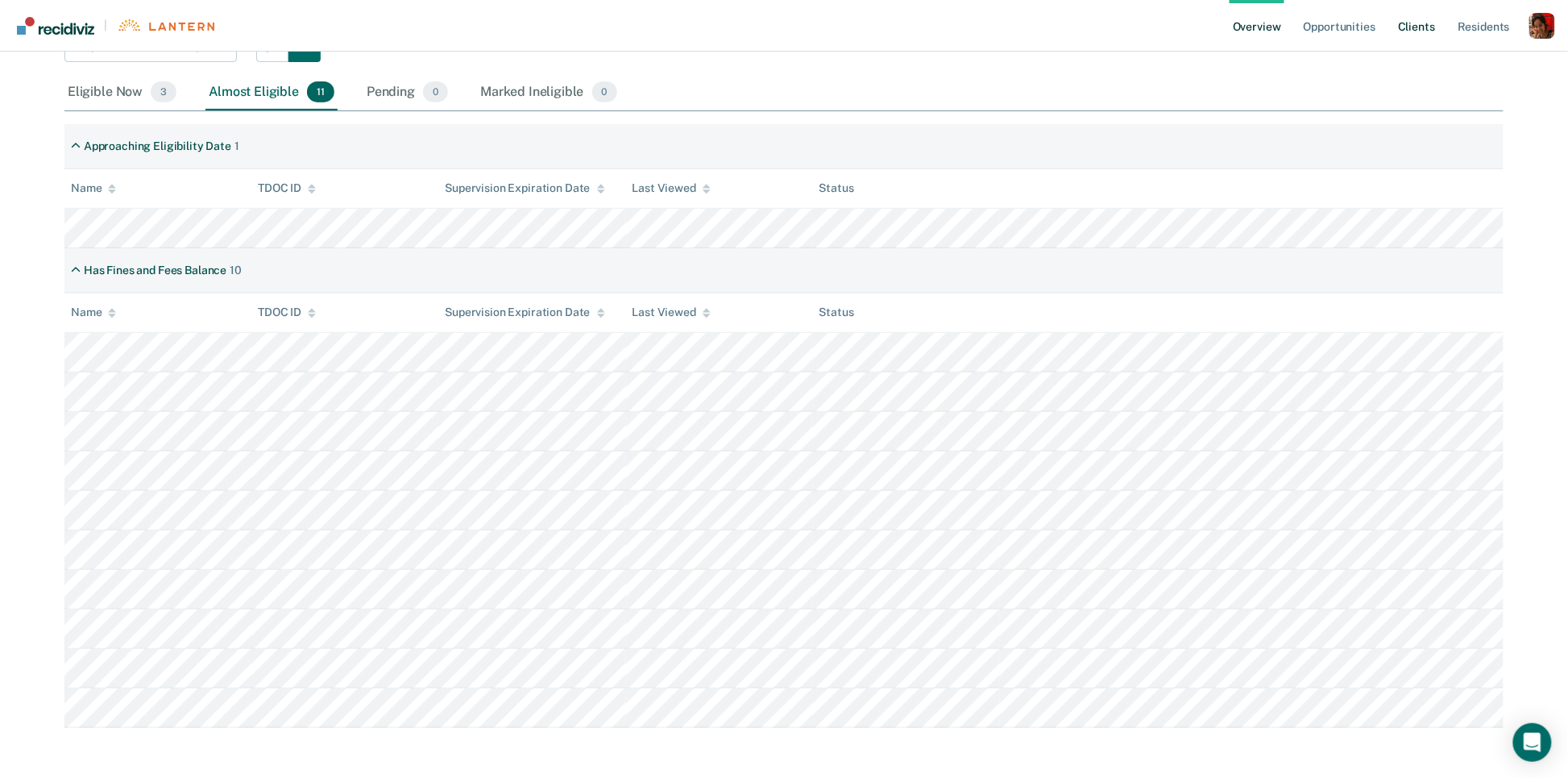
click at [1414, 22] on link "Client s" at bounding box center [1417, 25] width 43 height 51
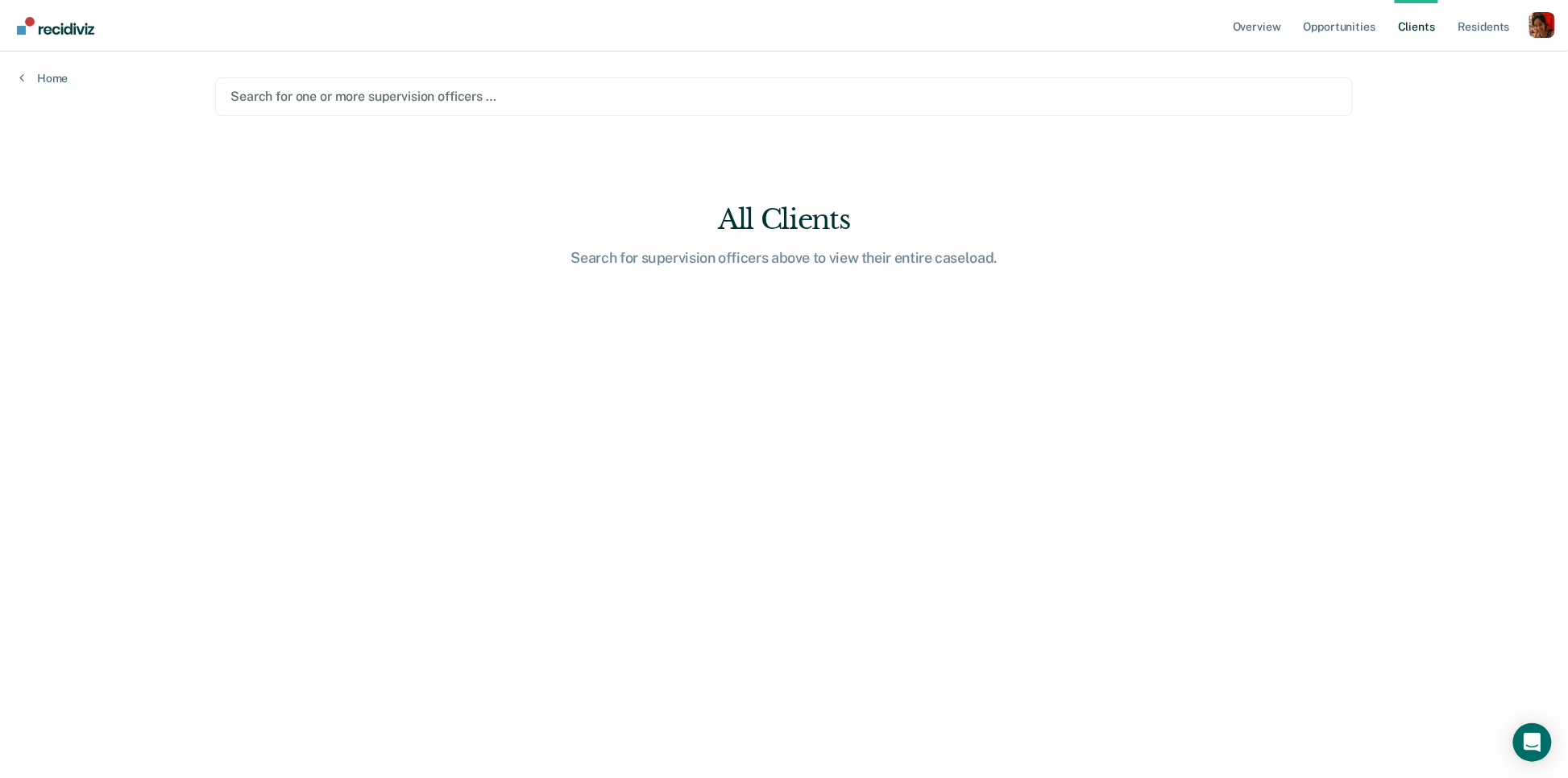
click at [557, 96] on div at bounding box center [784, 96] width 1108 height 19
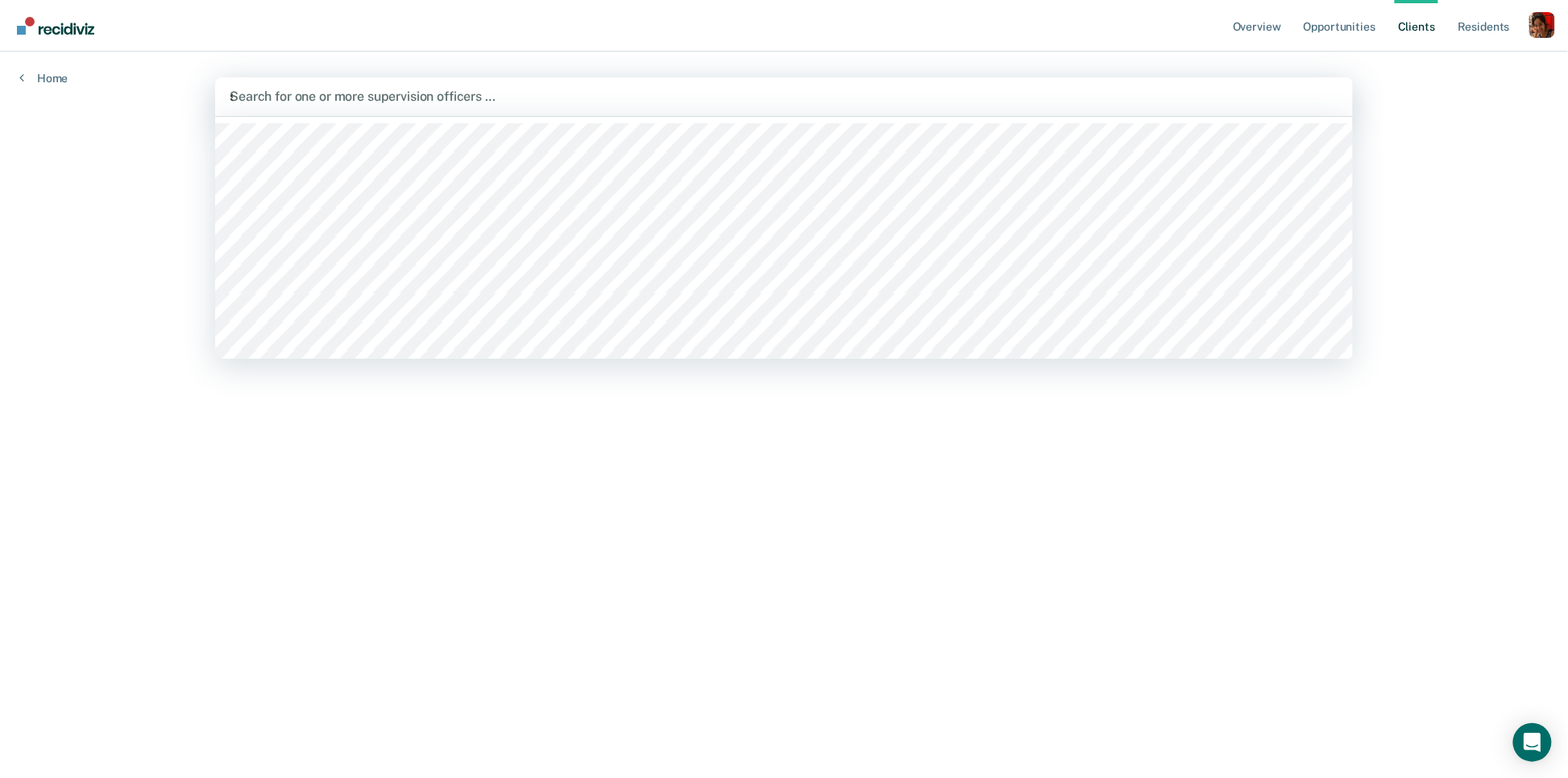
type input "se"
click at [46, 78] on link "Home" at bounding box center [44, 78] width 49 height 14
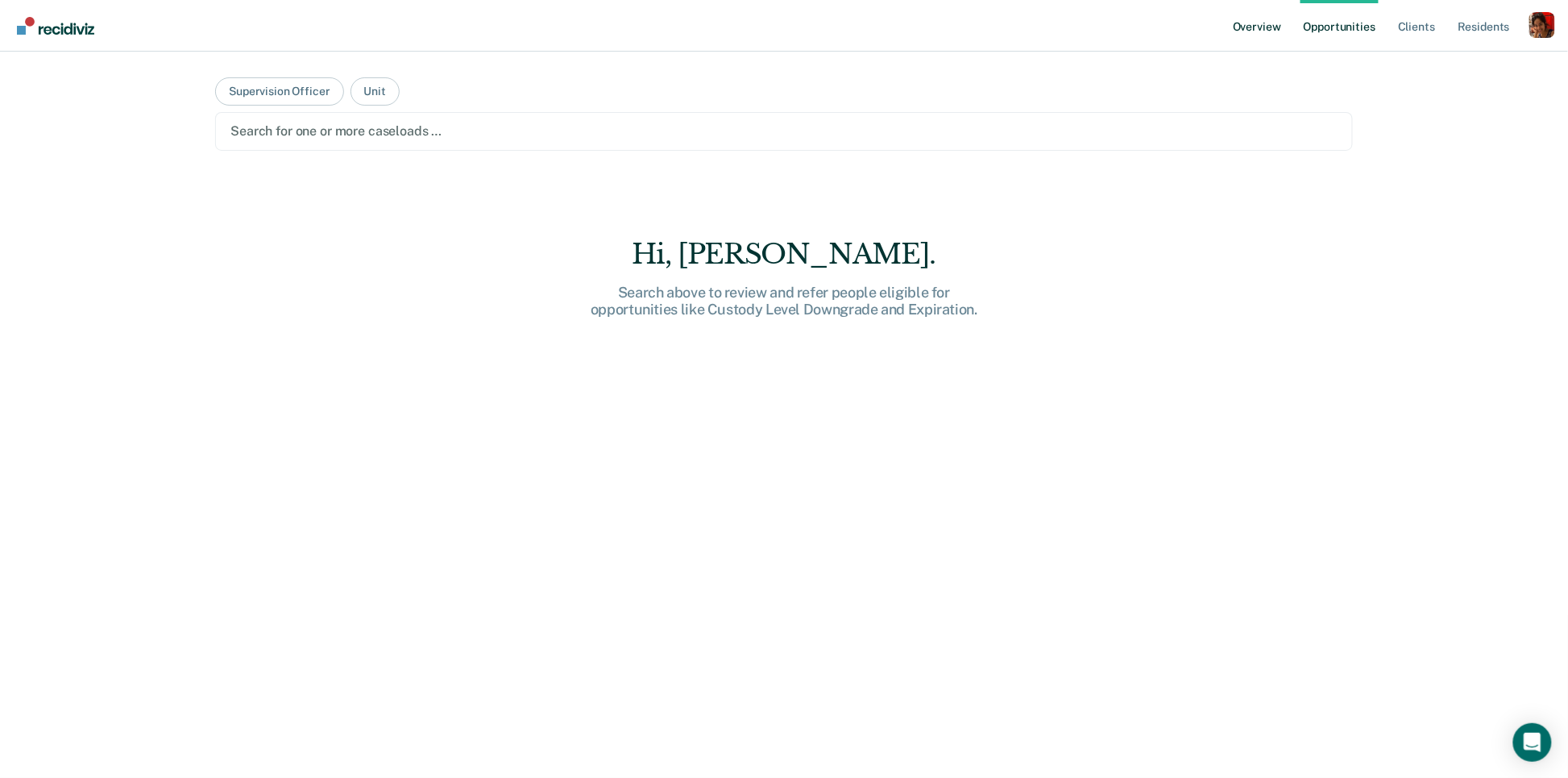
click at [1252, 27] on link "Overview" at bounding box center [1257, 25] width 55 height 51
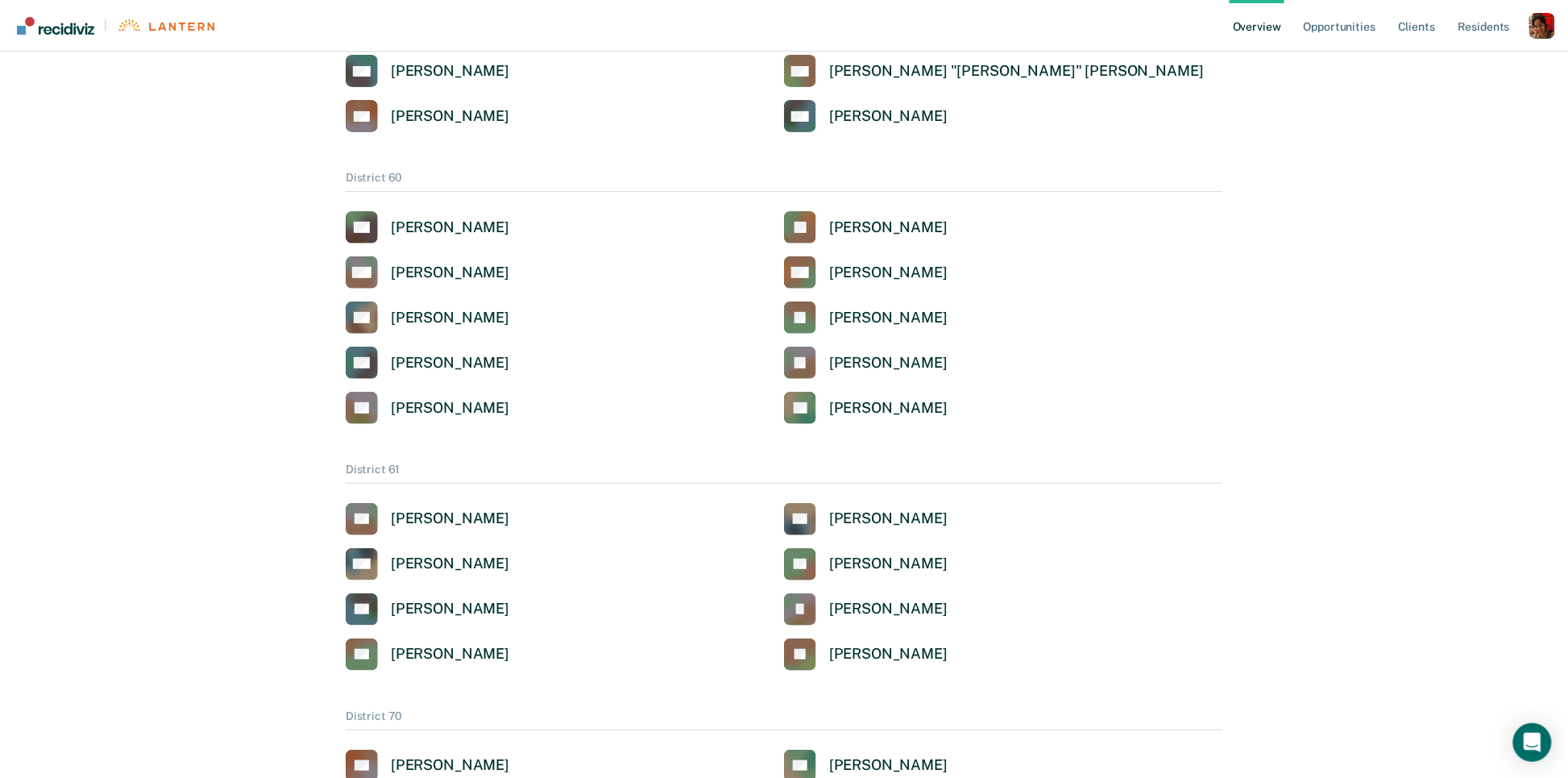
scroll to position [2420, 0]
click at [456, 322] on div "[PERSON_NAME]" at bounding box center [450, 318] width 119 height 19
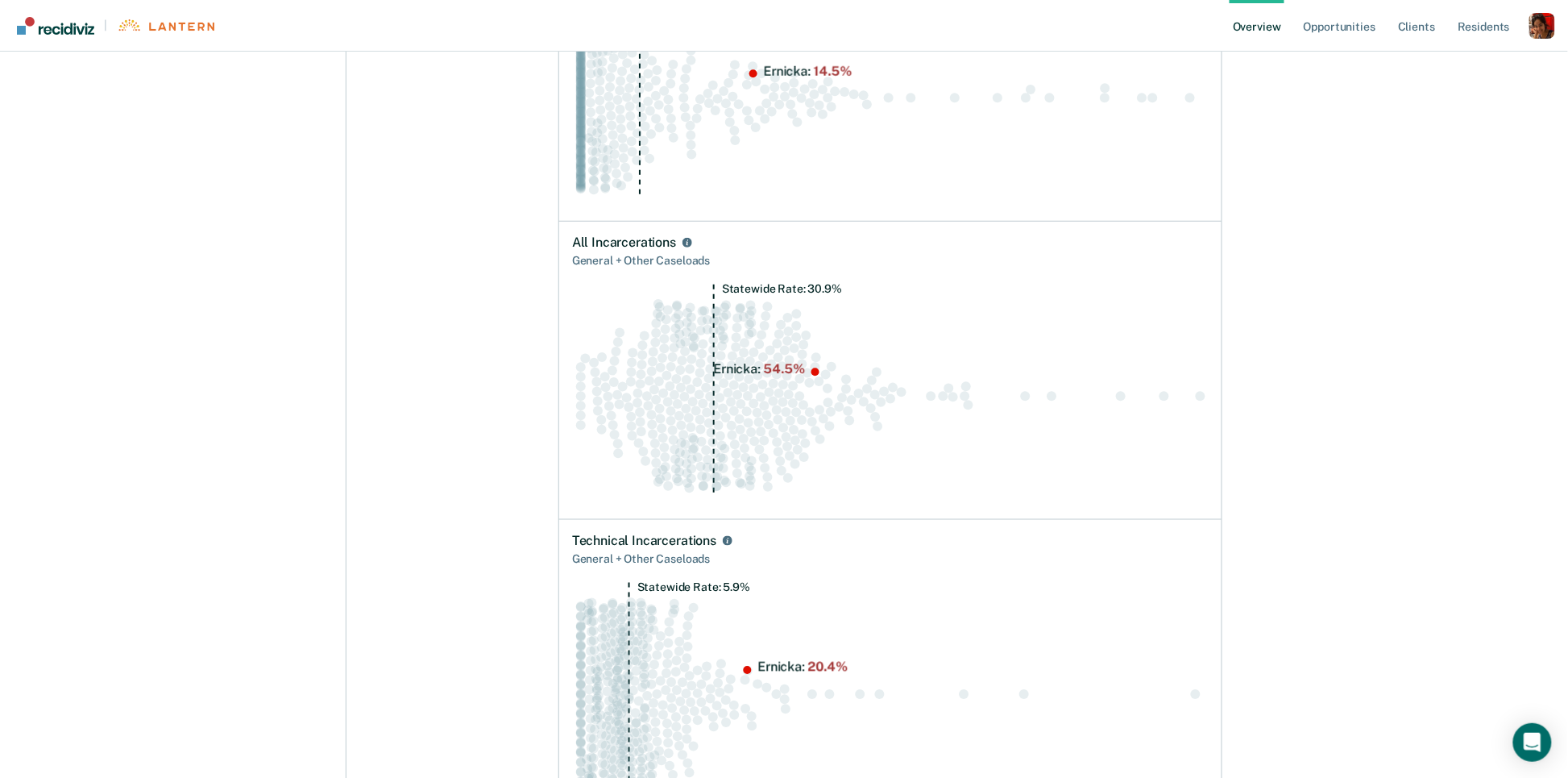
scroll to position [941, 0]
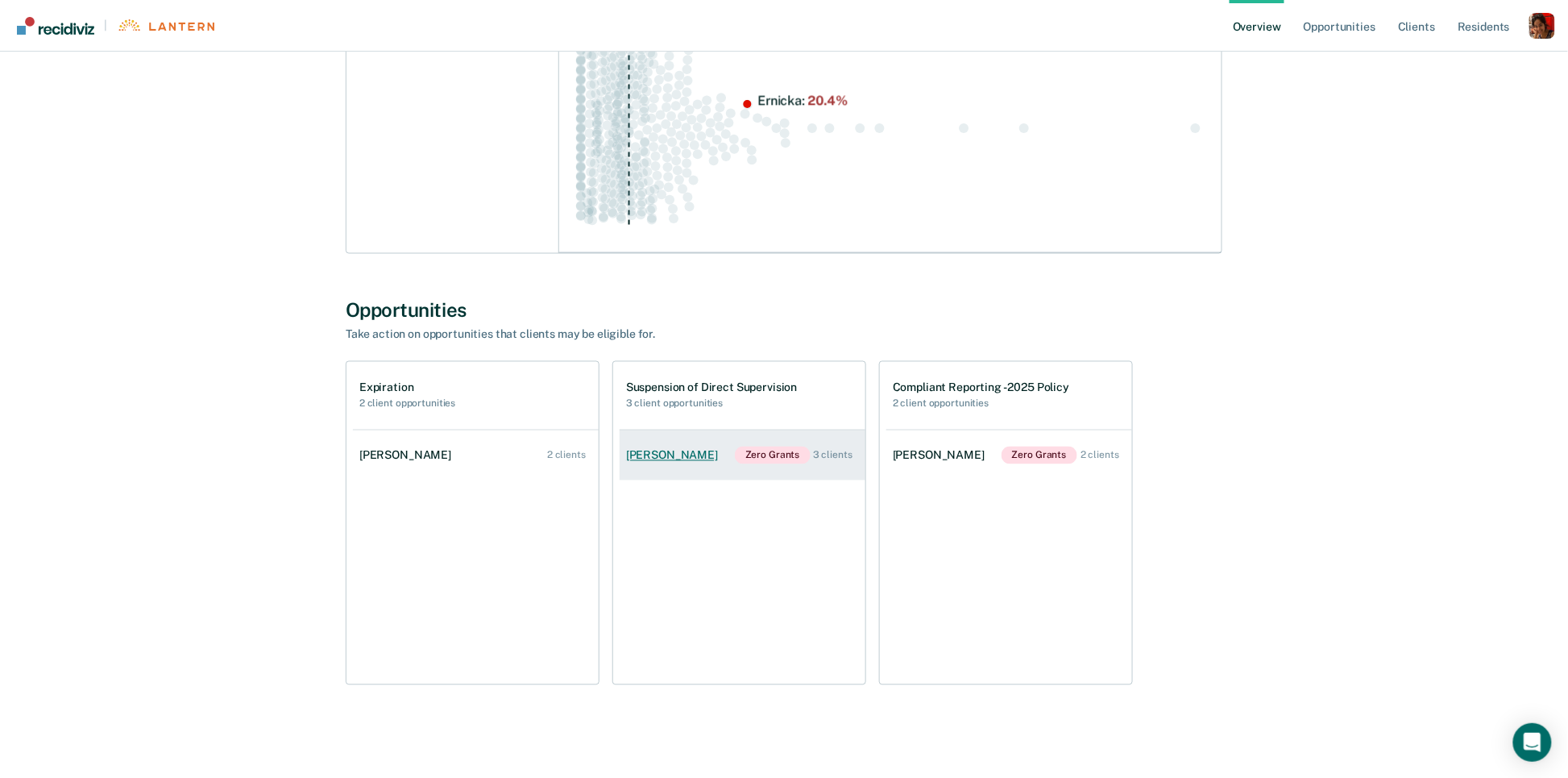
click at [667, 462] on link "[PERSON_NAME] Zero Grants 3 clients" at bounding box center [742, 456] width 245 height 50
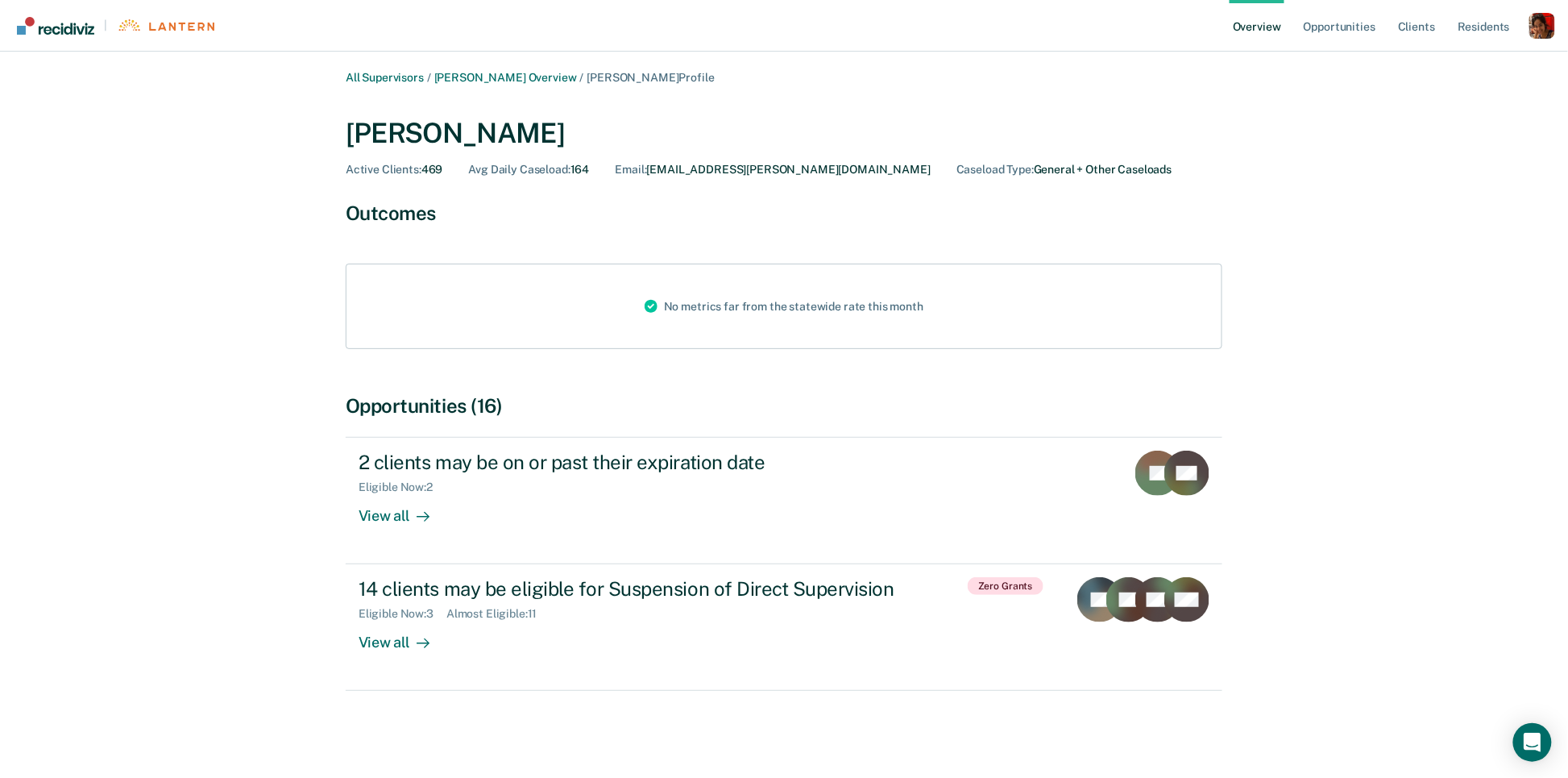
click at [444, 143] on div "[PERSON_NAME]" at bounding box center [784, 133] width 877 height 33
copy div "[PERSON_NAME]"
click at [1415, 22] on link "Client s" at bounding box center [1417, 25] width 43 height 51
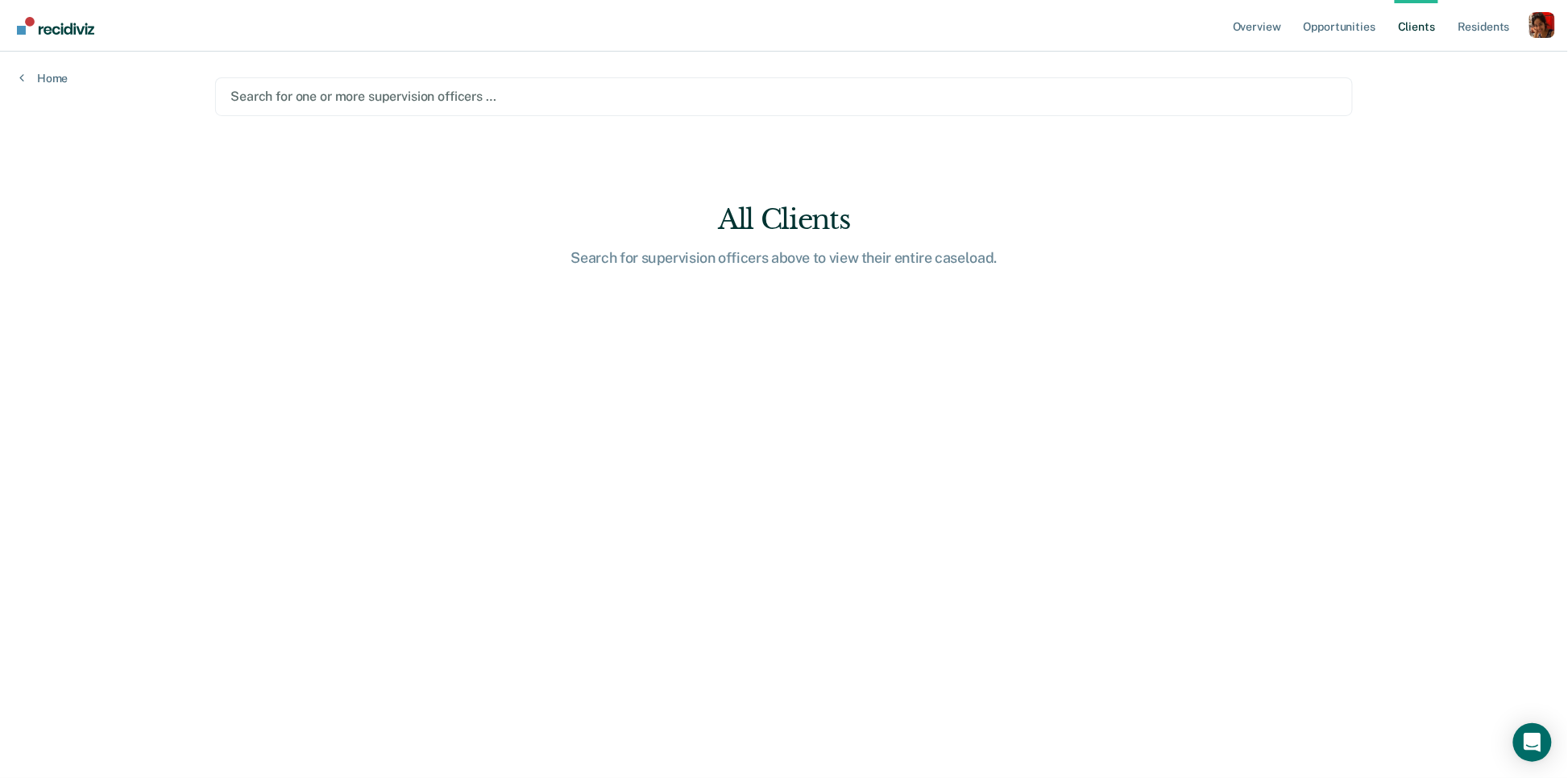
click at [789, 97] on div at bounding box center [784, 96] width 1108 height 19
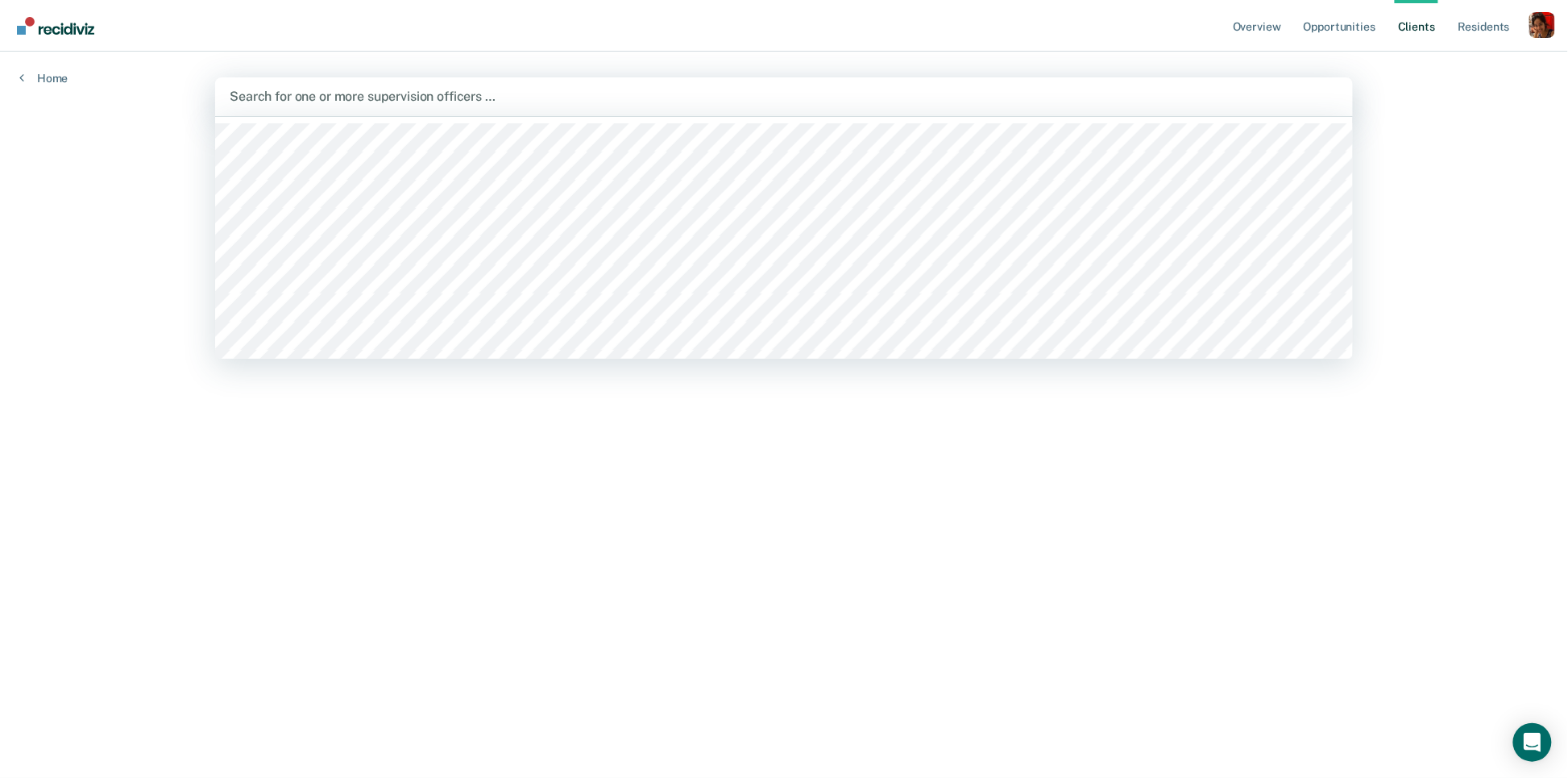
paste input "[PERSON_NAME]"
type input "[PERSON_NAME]"
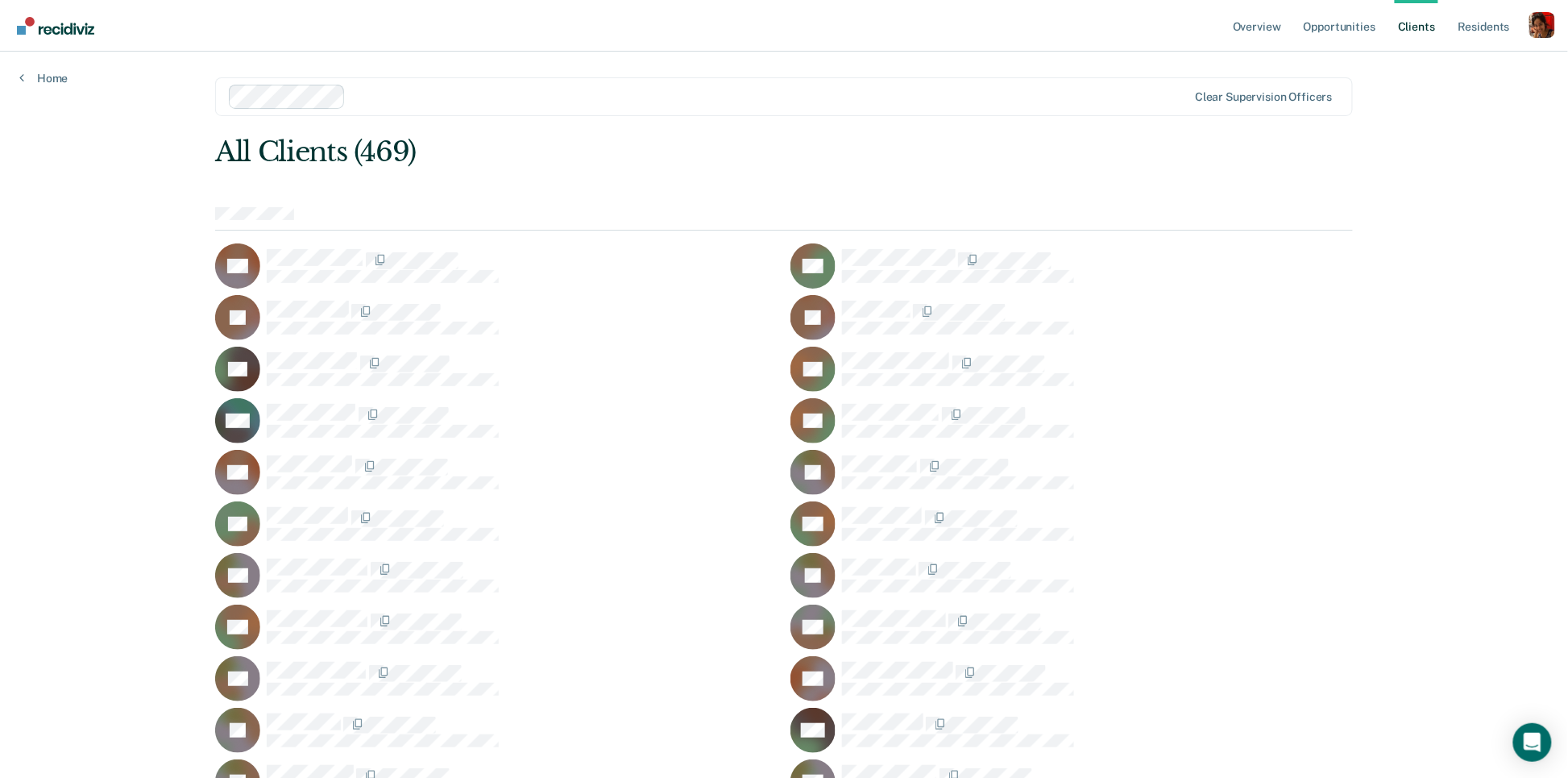
click at [913, 110] on div "Clear supervision officers" at bounding box center [784, 96] width 1138 height 39
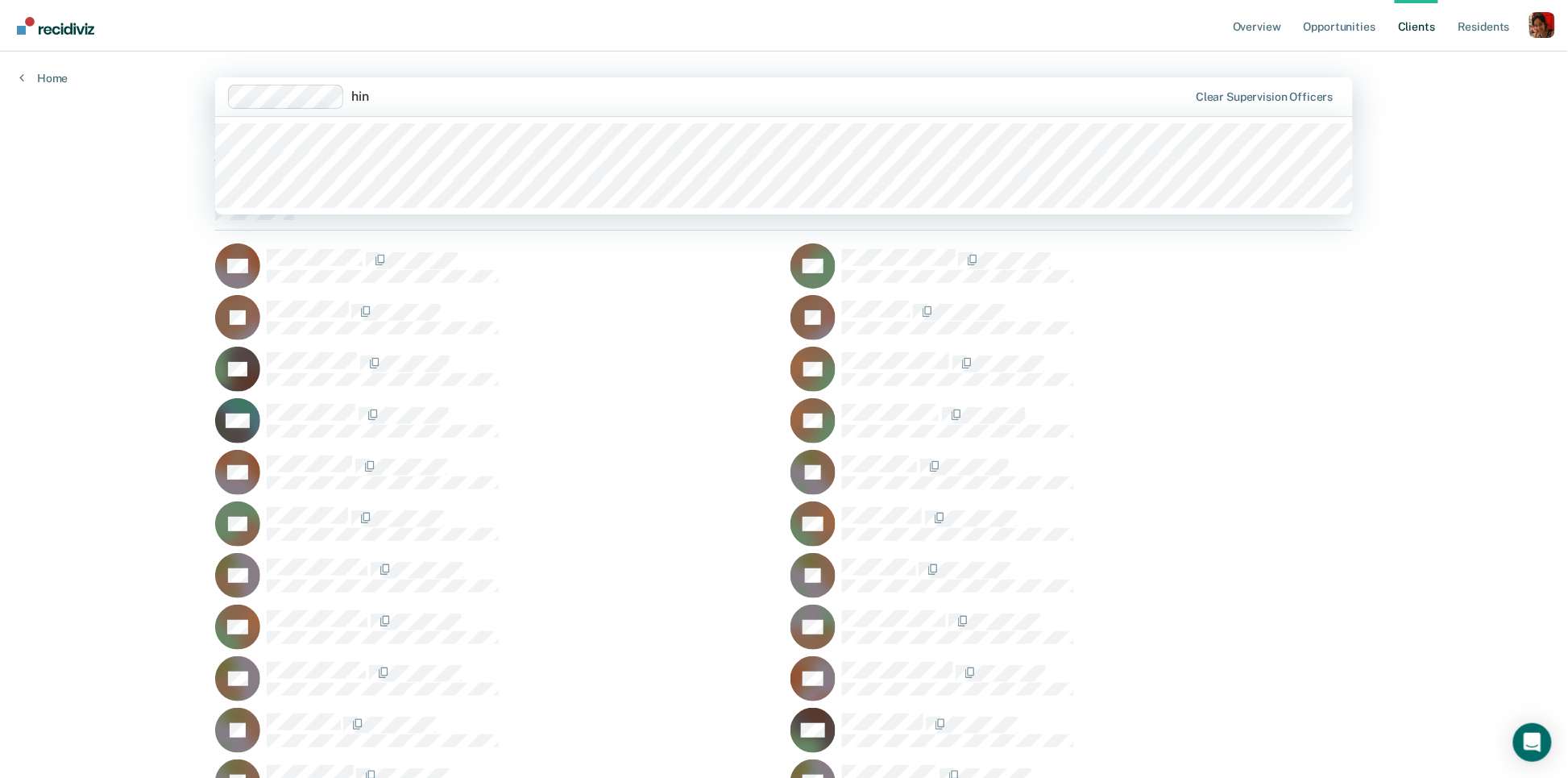
type input "hint"
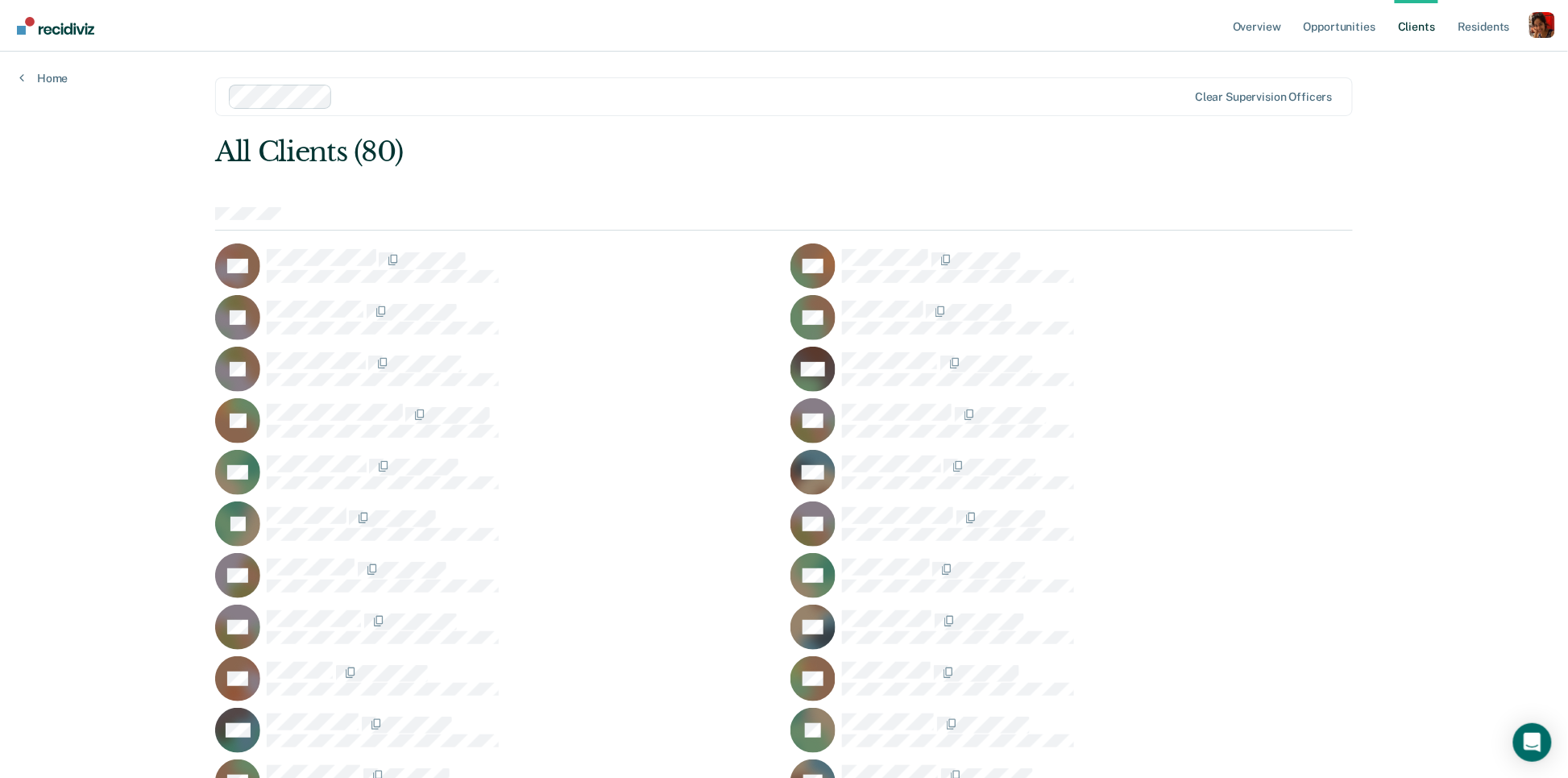
click at [37, 76] on link "Home" at bounding box center [44, 78] width 49 height 14
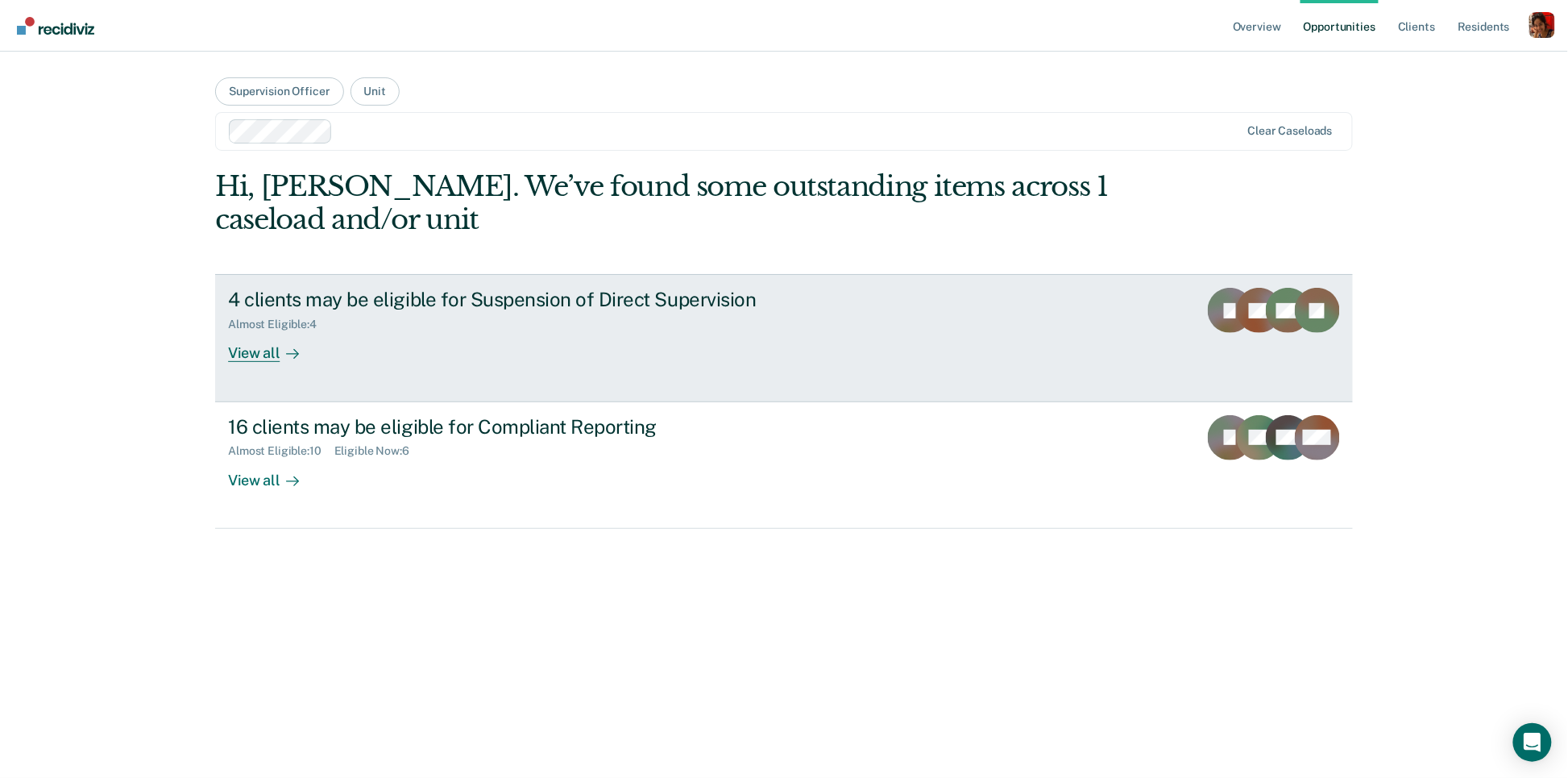
click at [266, 371] on link "4 clients may be eligible for Suspension of Direct Supervision Almost Eligible …" at bounding box center [784, 338] width 1138 height 128
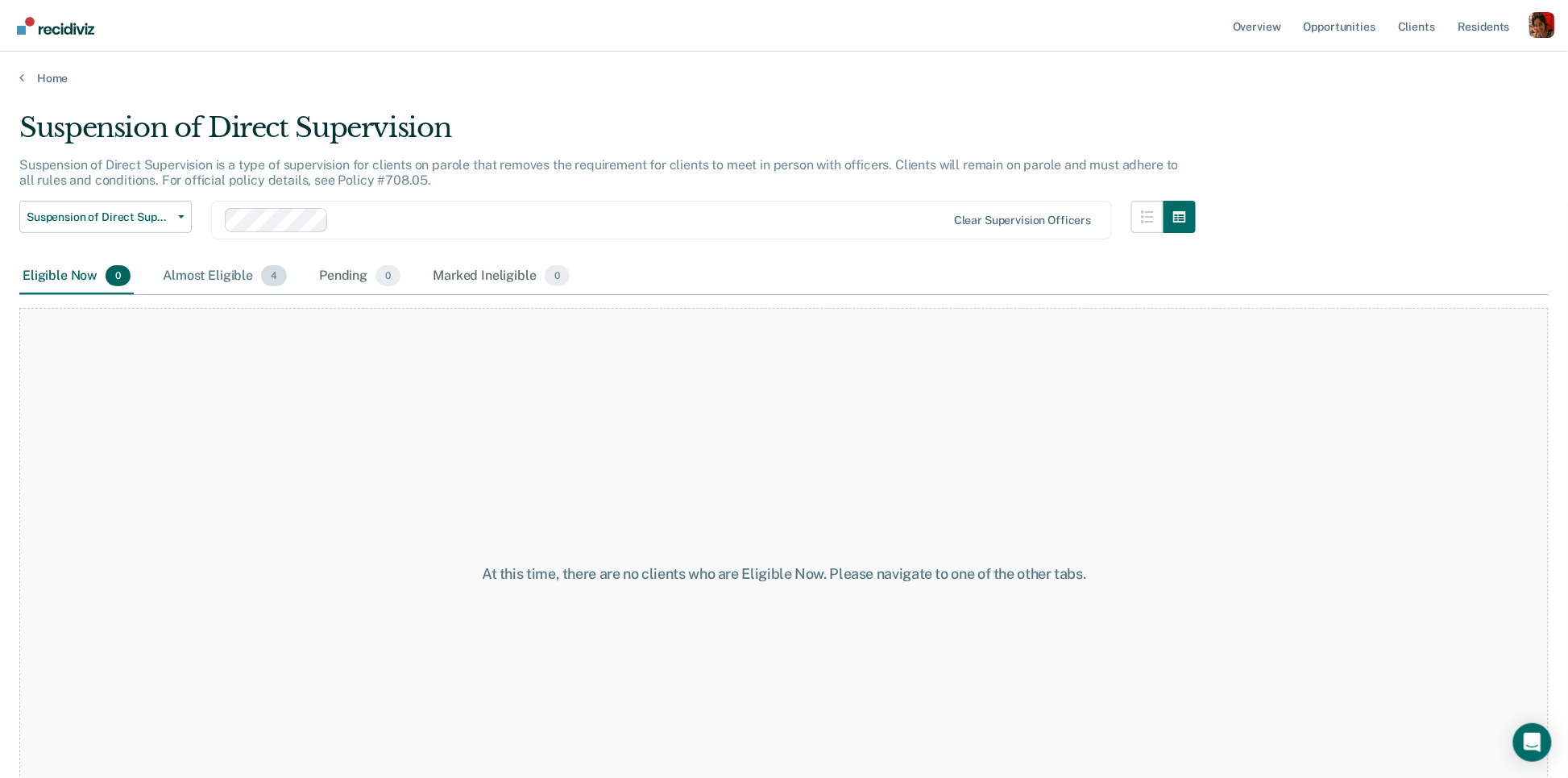
click at [229, 279] on div "Almost Eligible 4" at bounding box center [224, 276] width 130 height 35
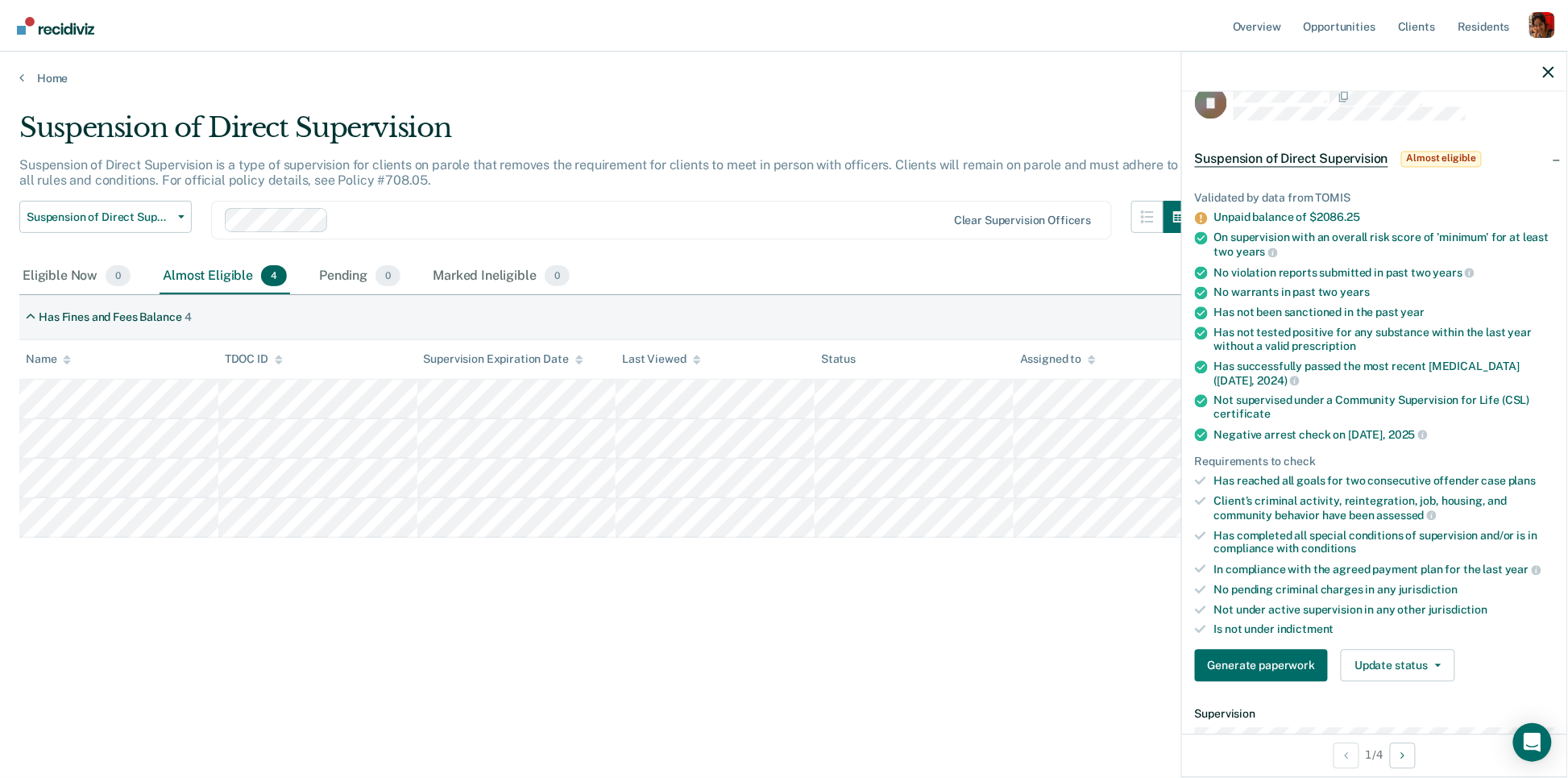
scroll to position [35, 0]
